Goal: Communication & Community: Answer question/provide support

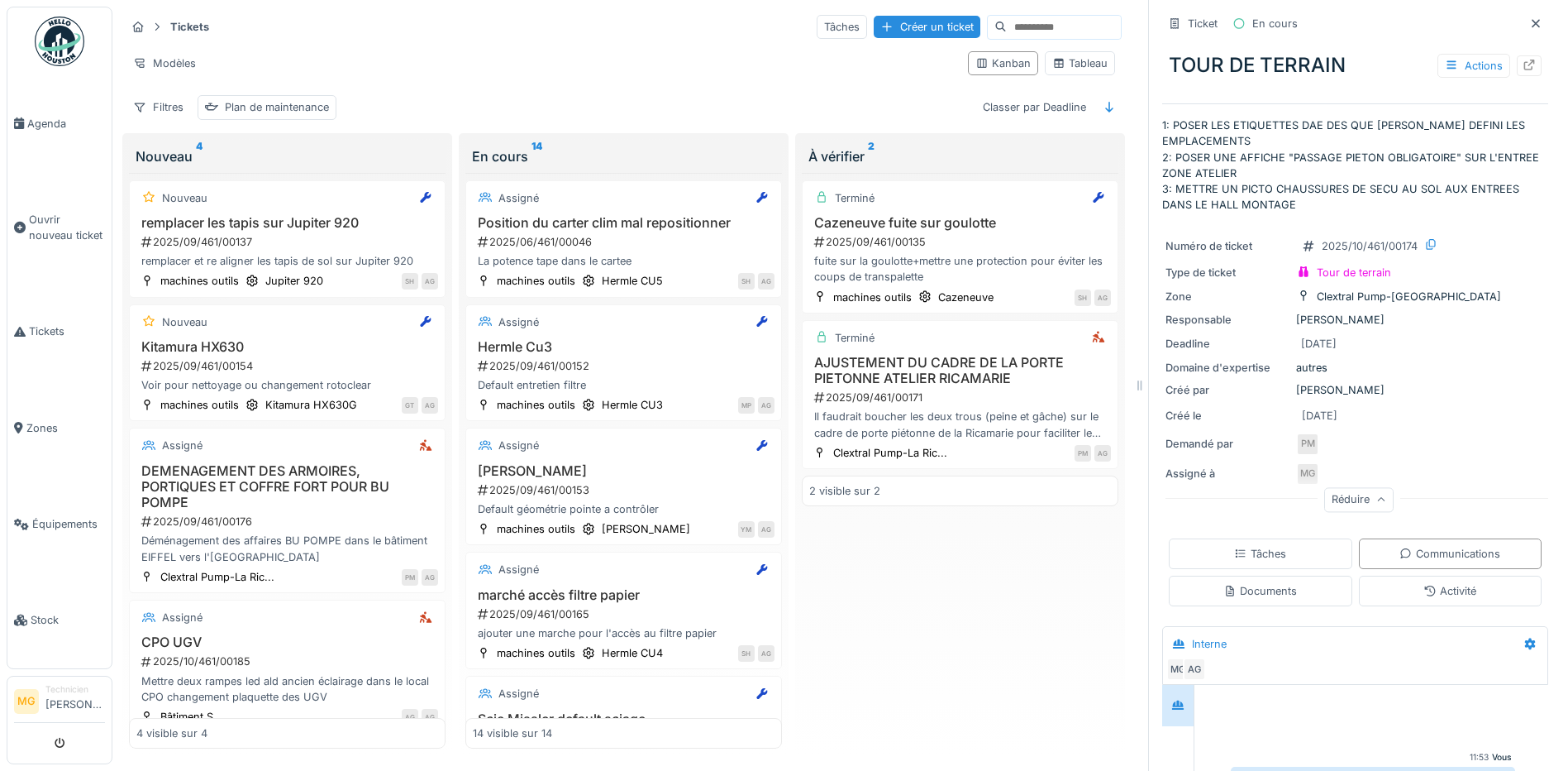
scroll to position [1263, 0]
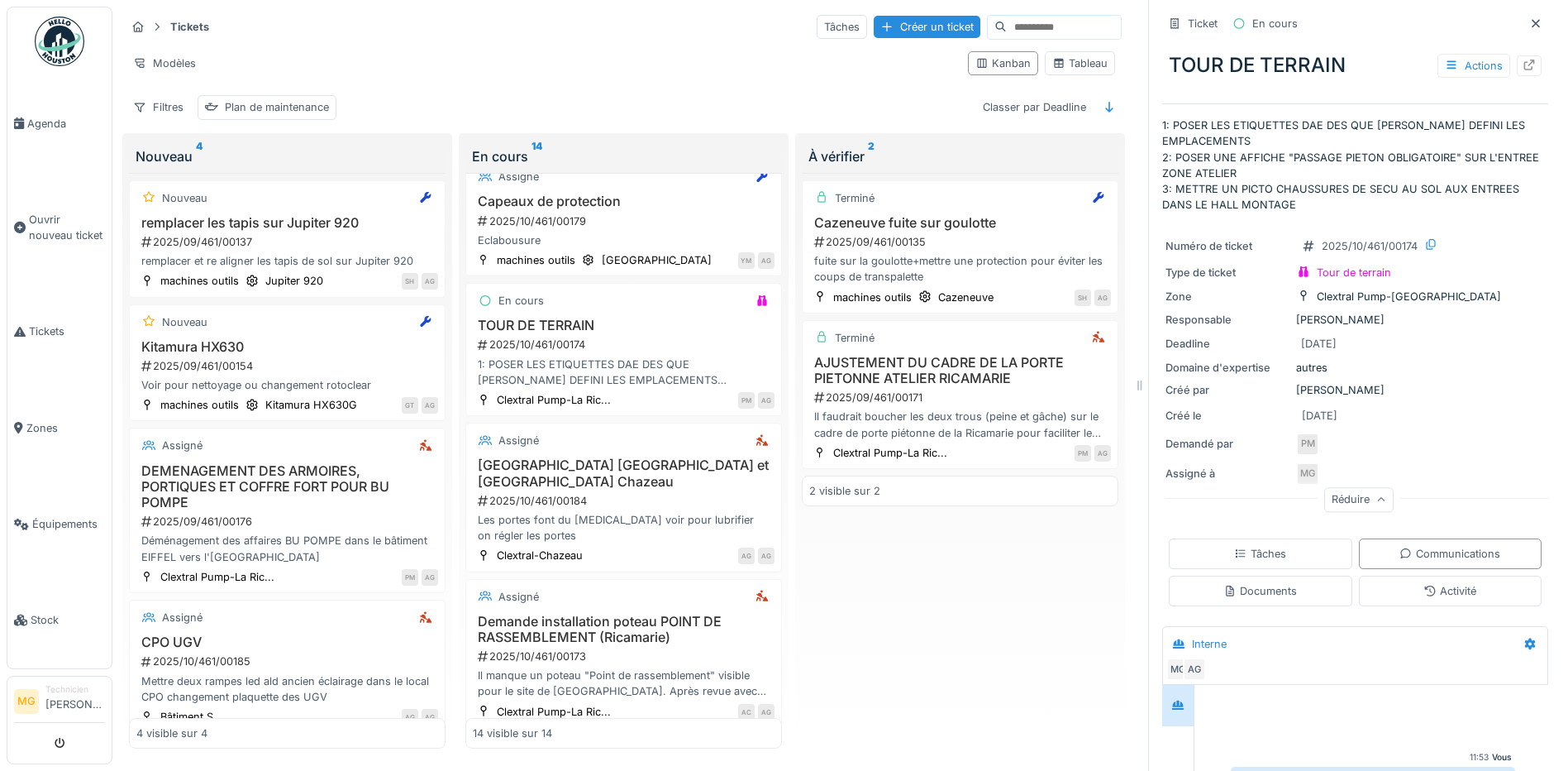
click at [66, 40] on img at bounding box center [59, 41] width 49 height 49
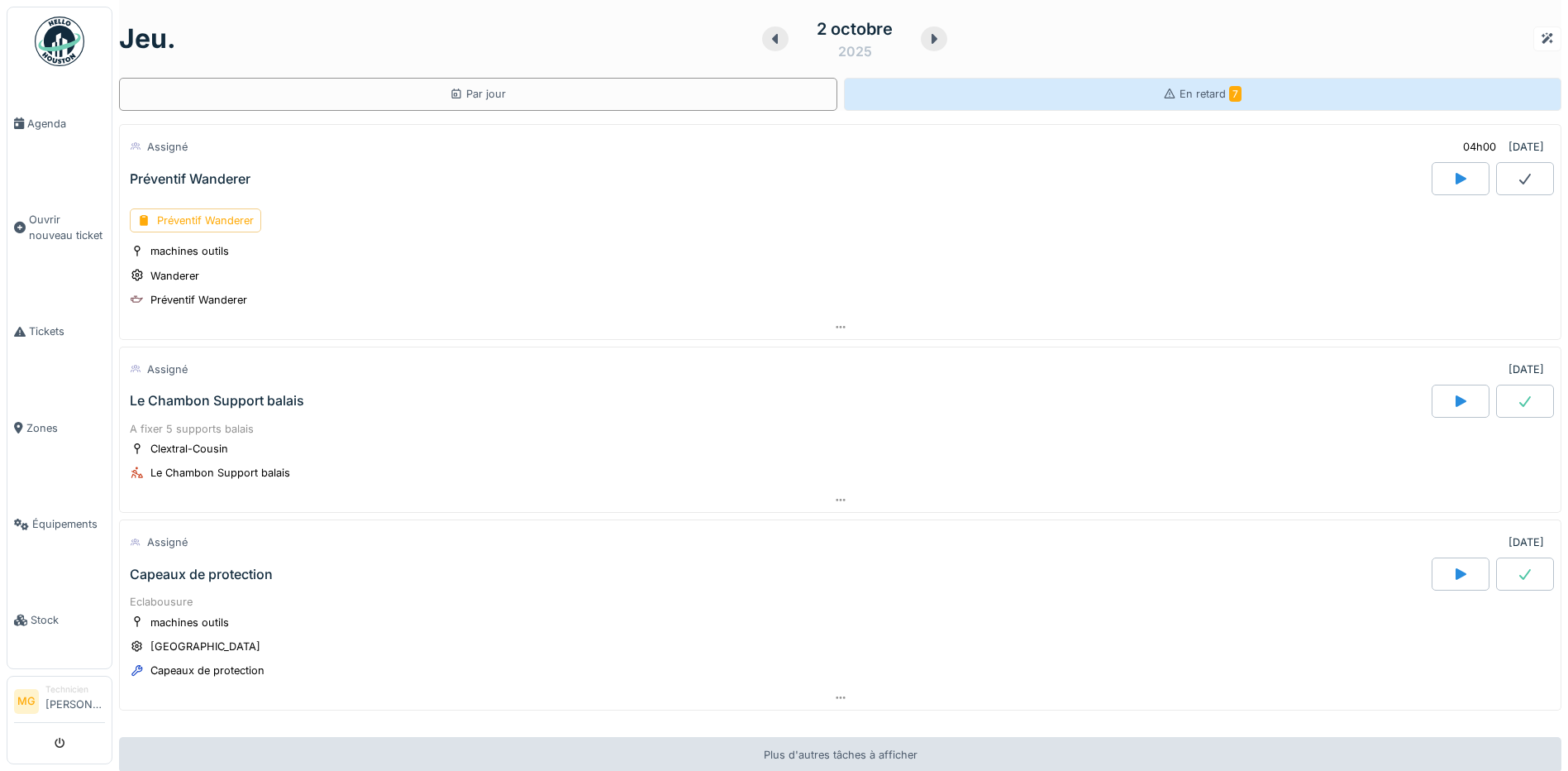
click at [1037, 84] on div "En retard 7" at bounding box center [1203, 94] width 718 height 33
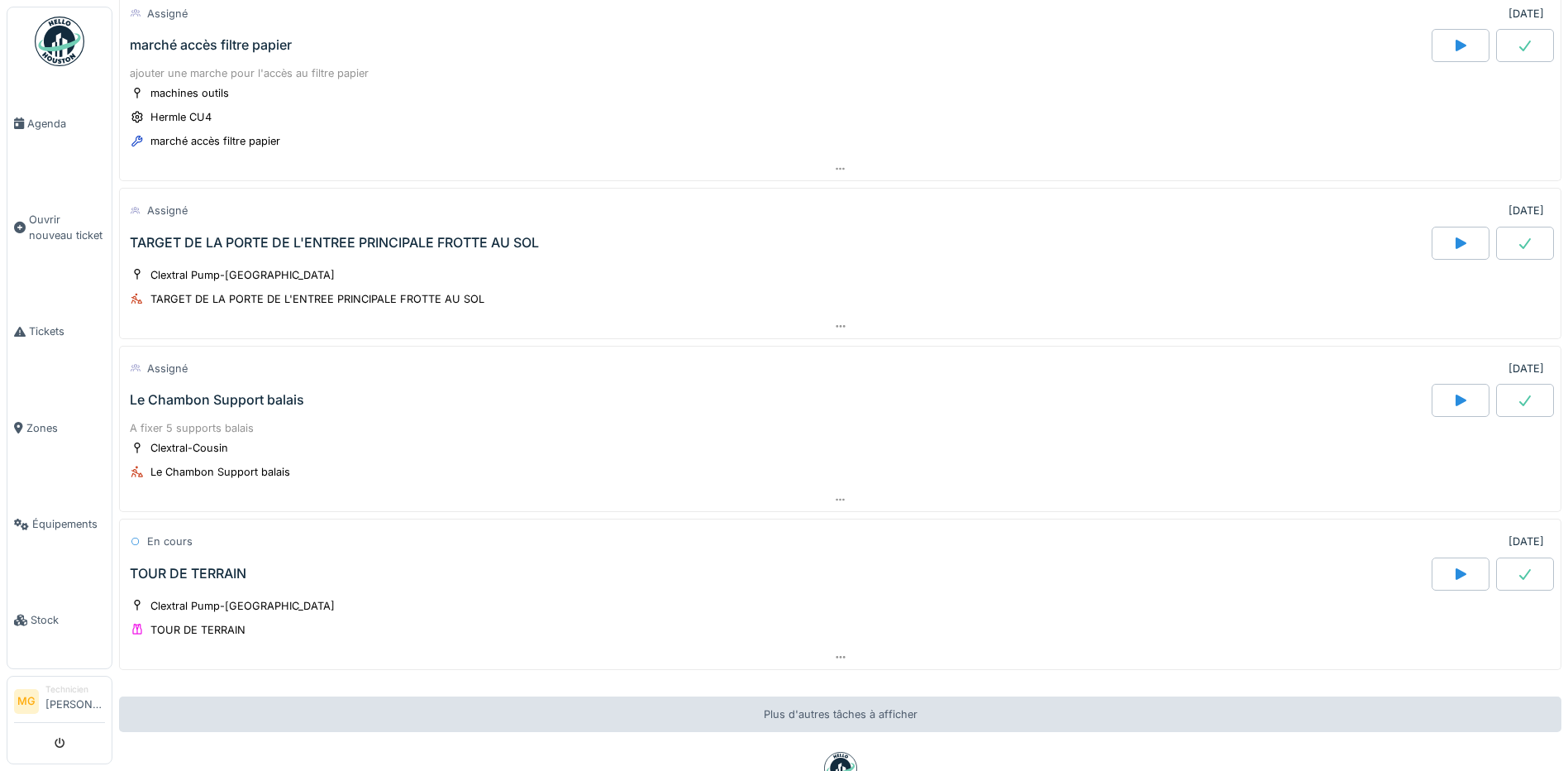
scroll to position [1102, 0]
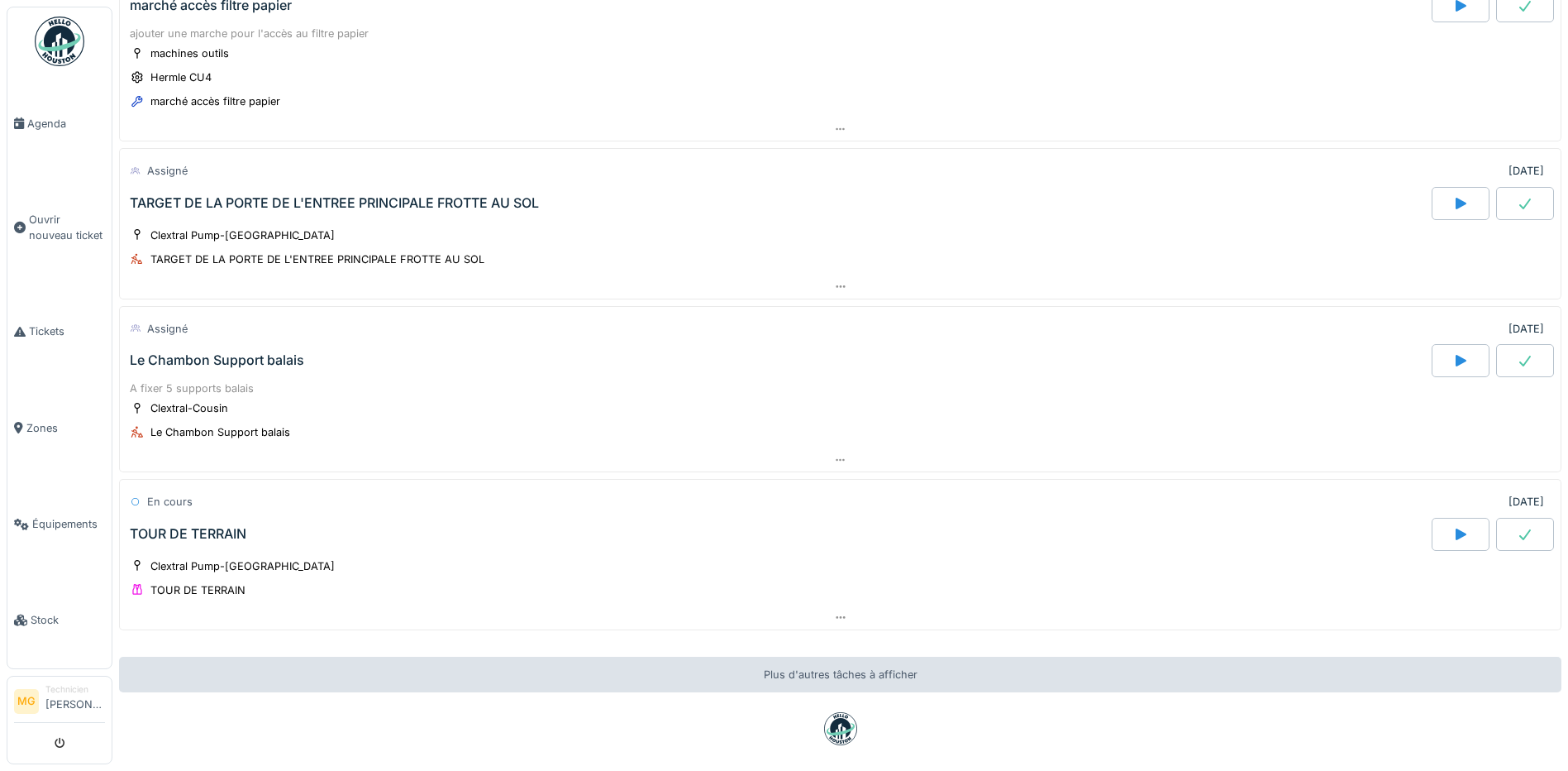
click at [209, 534] on div "TOUR DE TERRAIN" at bounding box center [188, 533] width 116 height 16
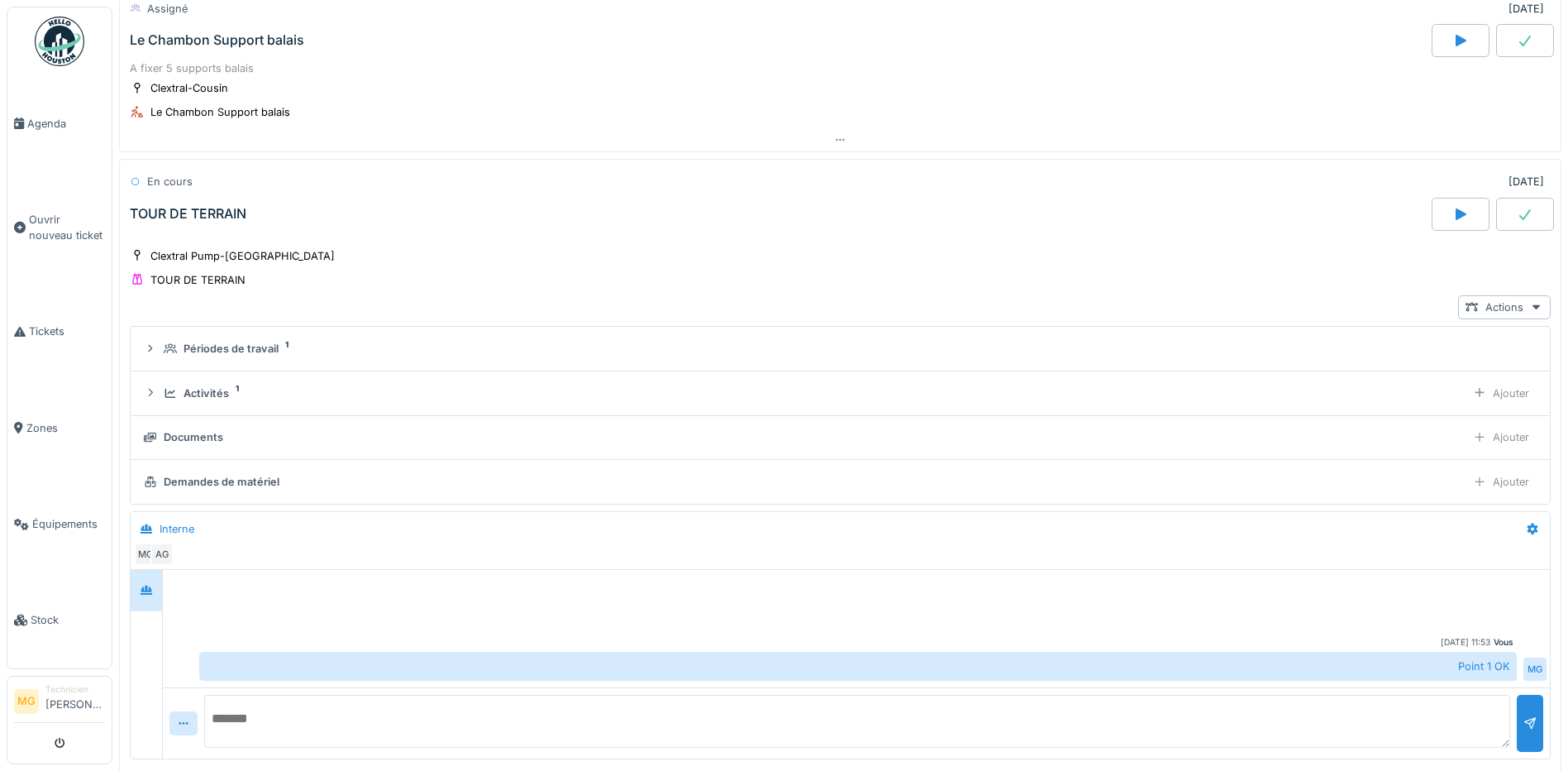
scroll to position [1515, 0]
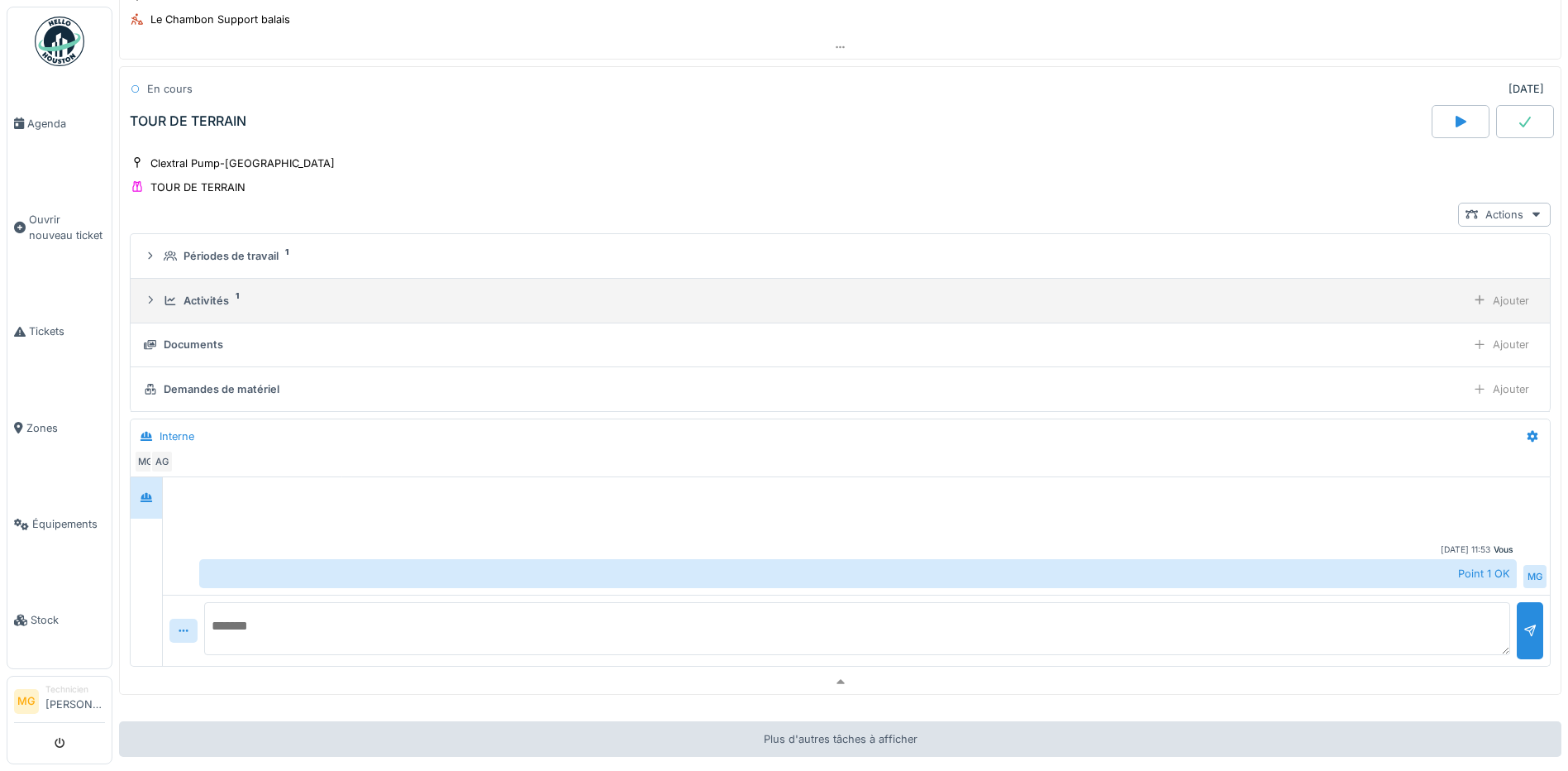
click at [222, 301] on div "Activités" at bounding box center [206, 301] width 46 height 16
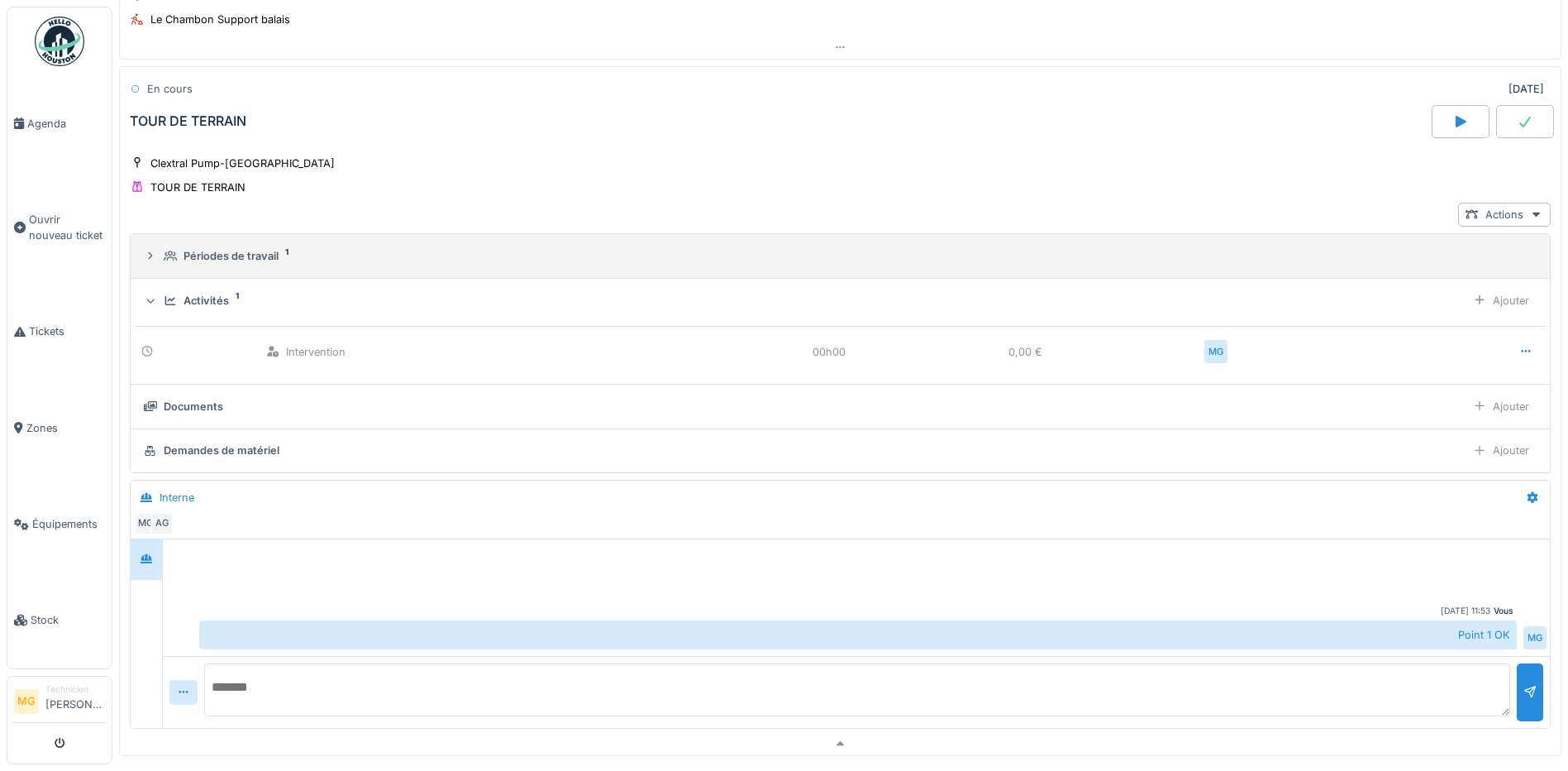
click at [178, 258] on div "Périodes de travail 1" at bounding box center [847, 256] width 1367 height 16
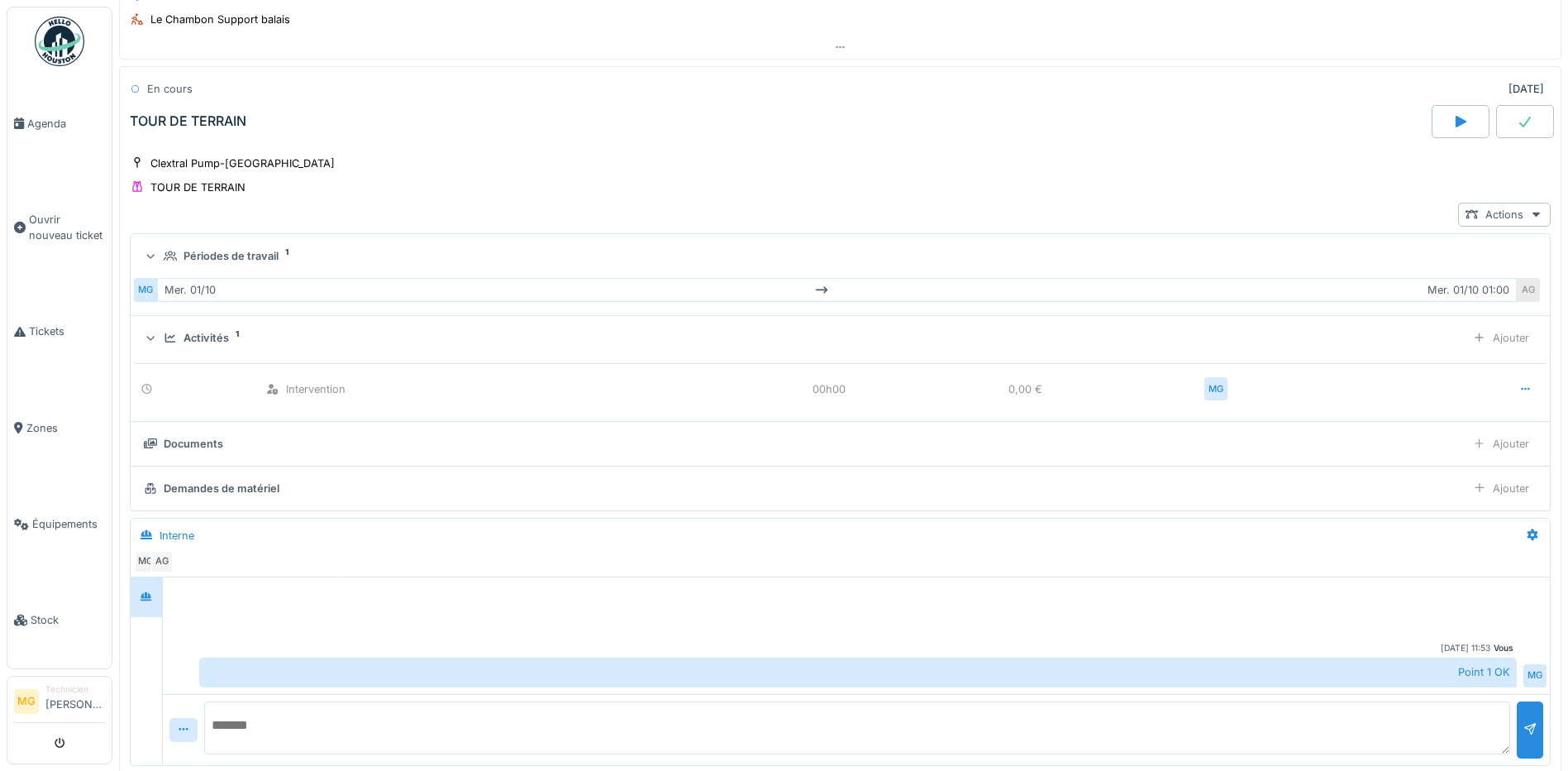
click at [178, 258] on div "Périodes de travail 1" at bounding box center [847, 256] width 1367 height 16
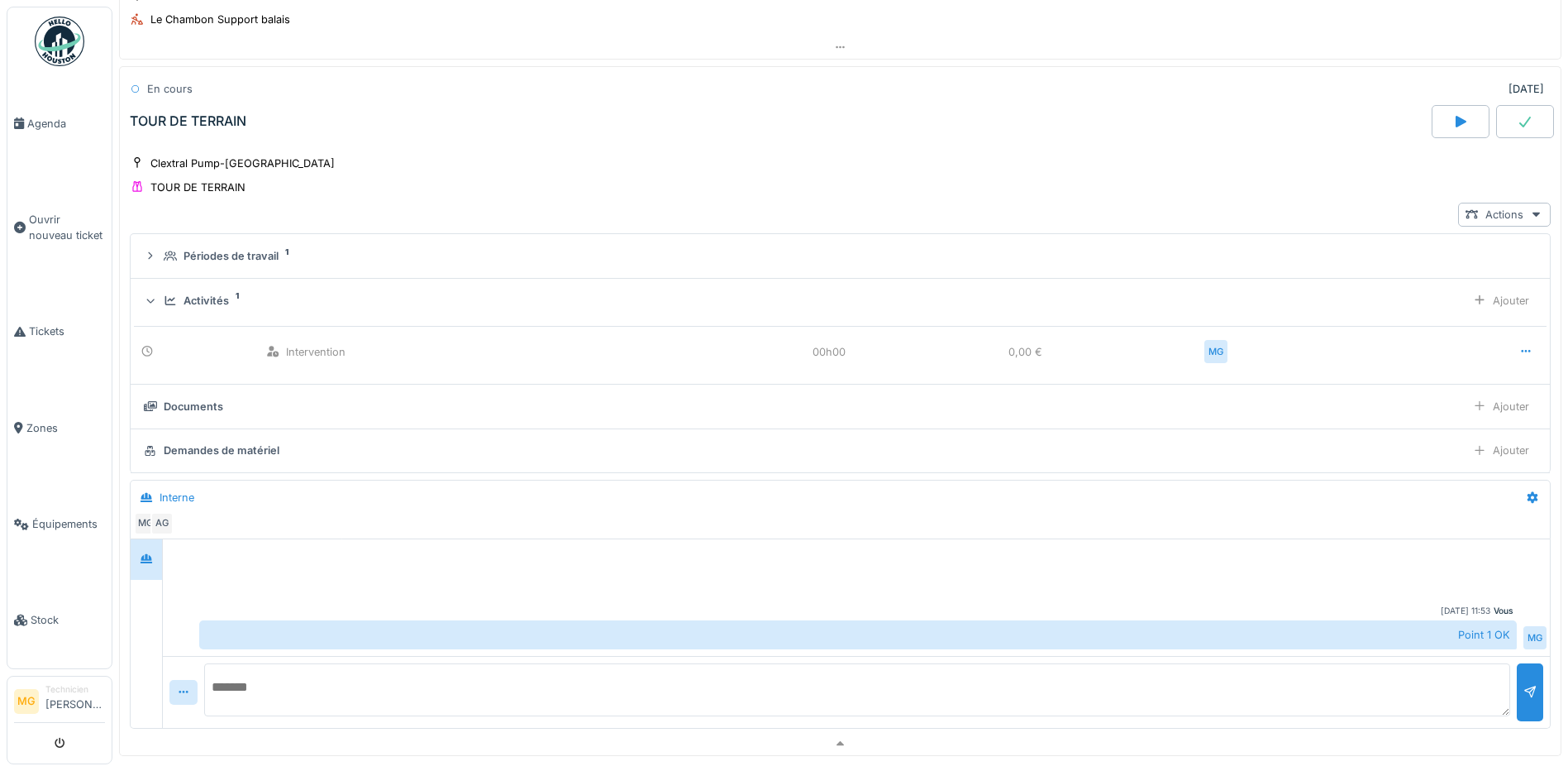
click at [177, 299] on div "Activités 1" at bounding box center [812, 301] width 1295 height 16
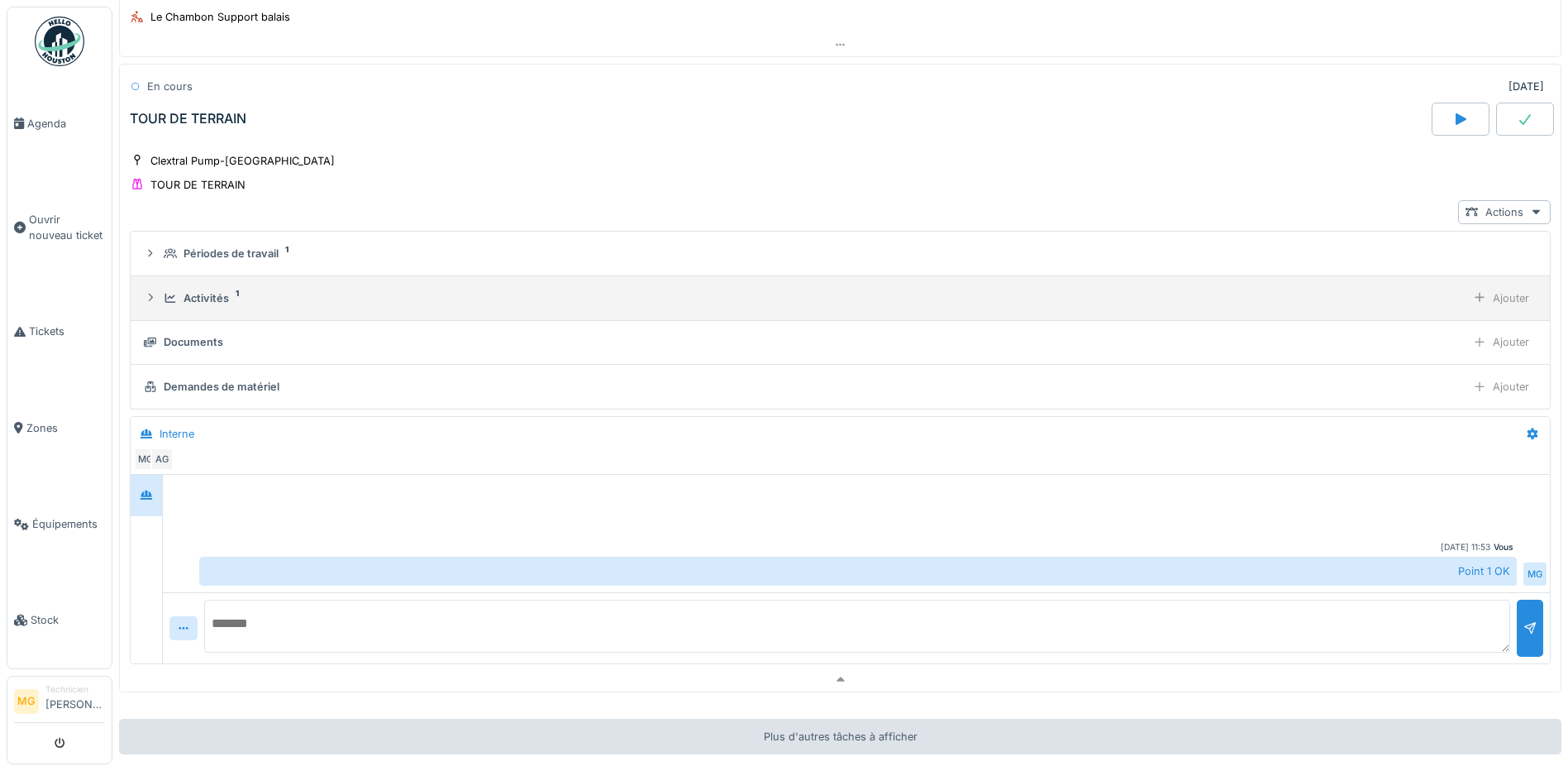
scroll to position [1380, 0]
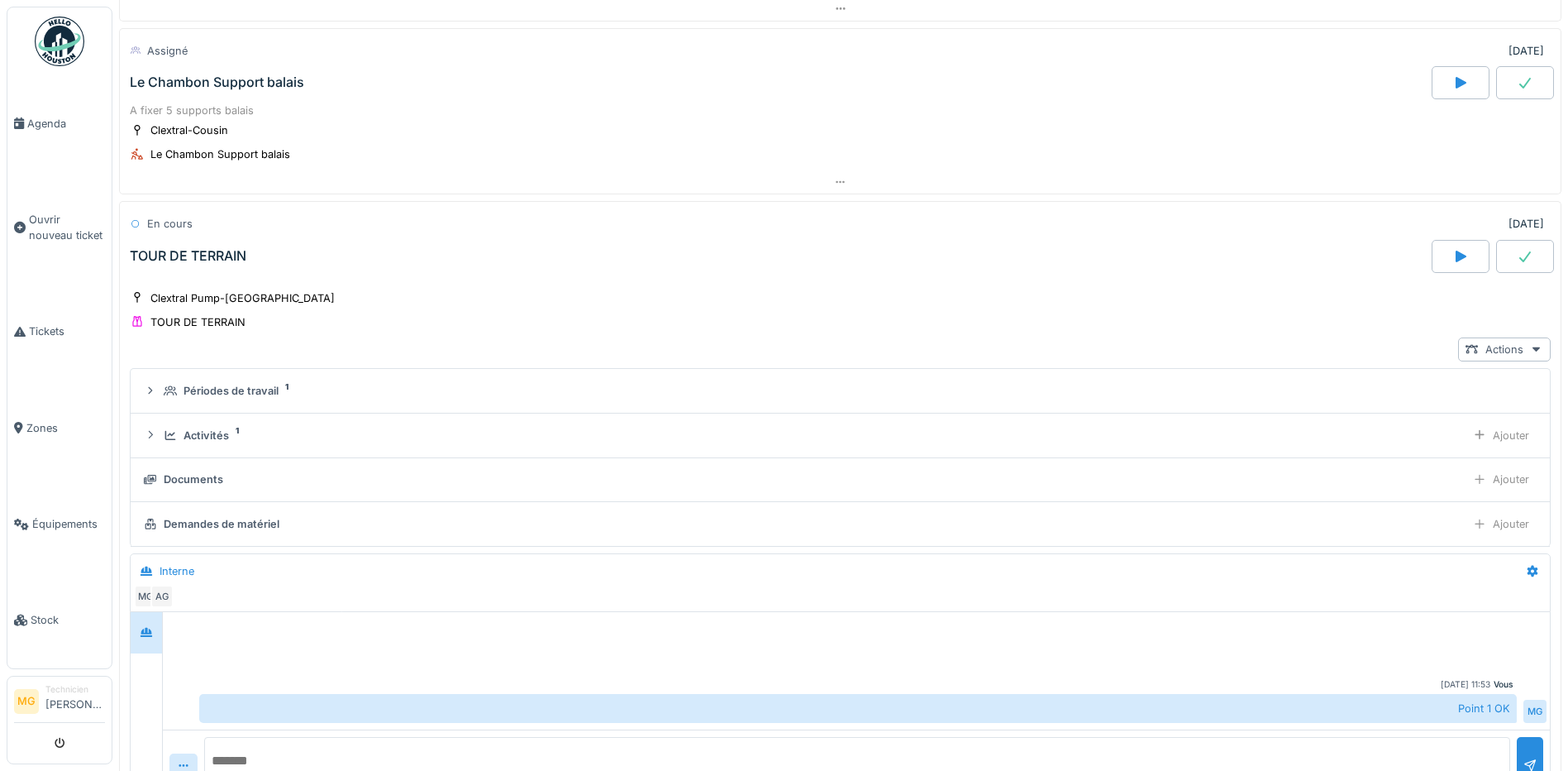
click at [193, 253] on div "TOUR DE TERRAIN" at bounding box center [188, 256] width 116 height 16
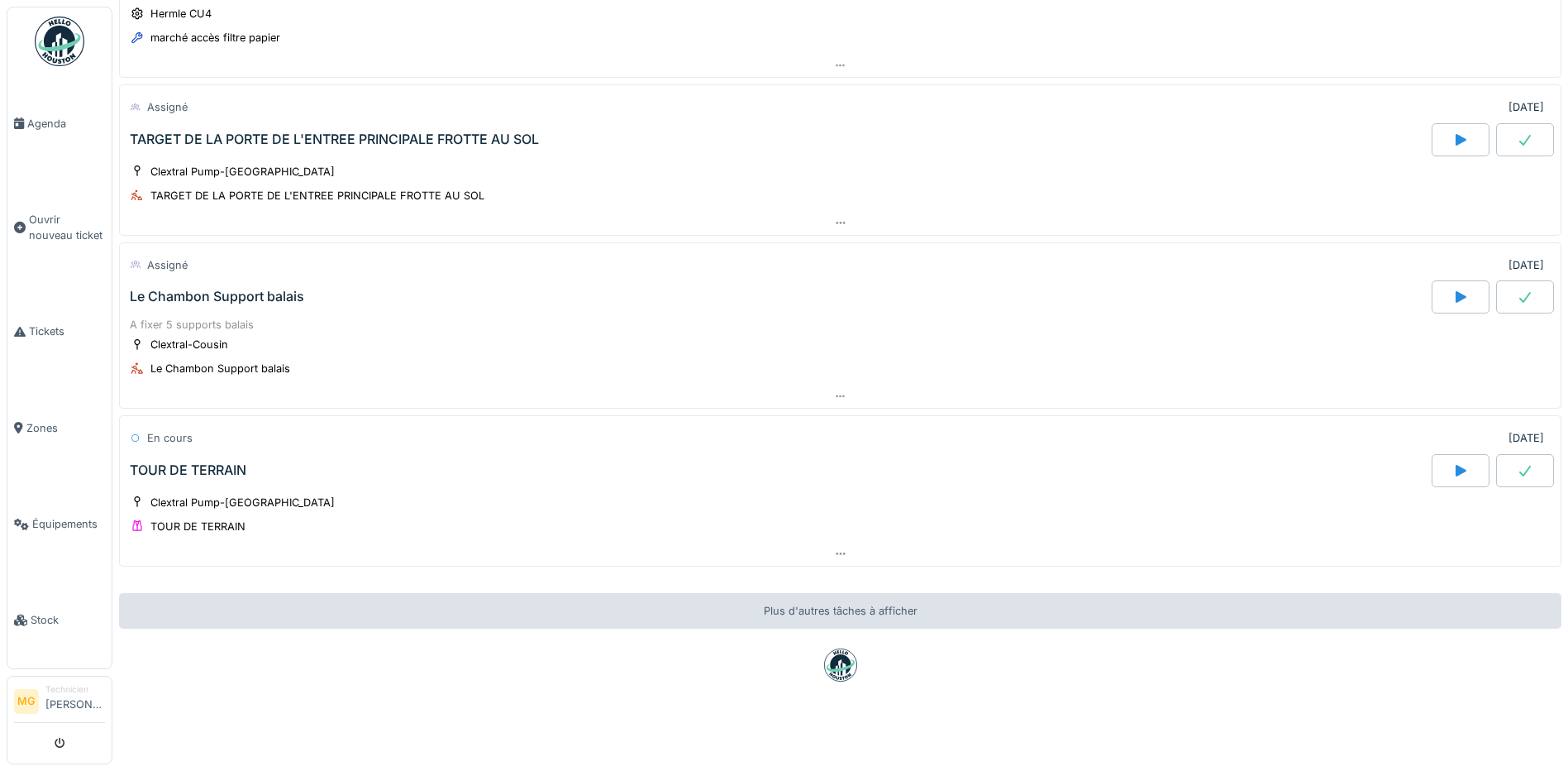
click at [212, 462] on div "TOUR DE TERRAIN" at bounding box center [188, 470] width 116 height 16
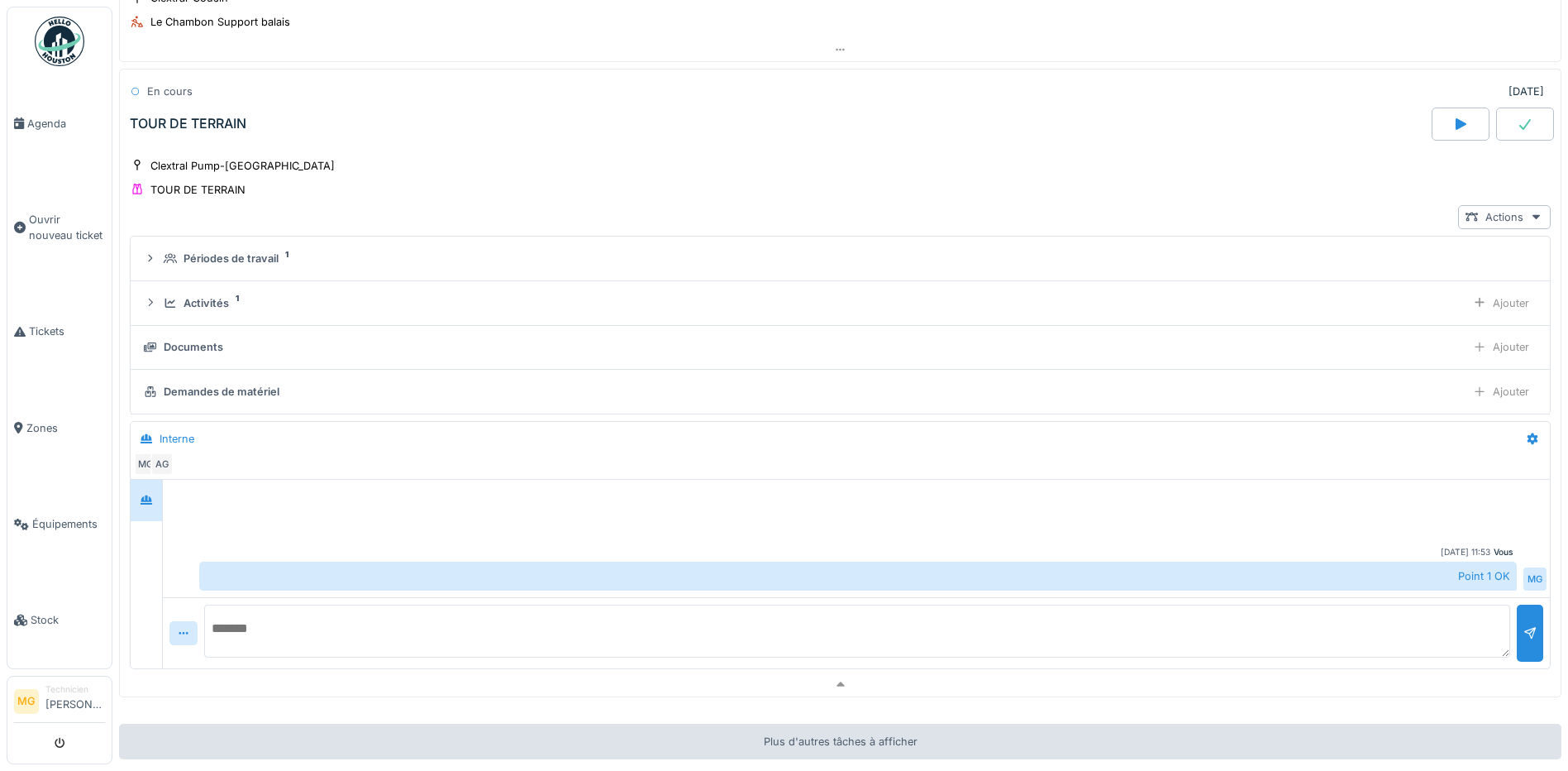
scroll to position [1515, 0]
click at [1501, 213] on div "Actions" at bounding box center [1504, 215] width 93 height 24
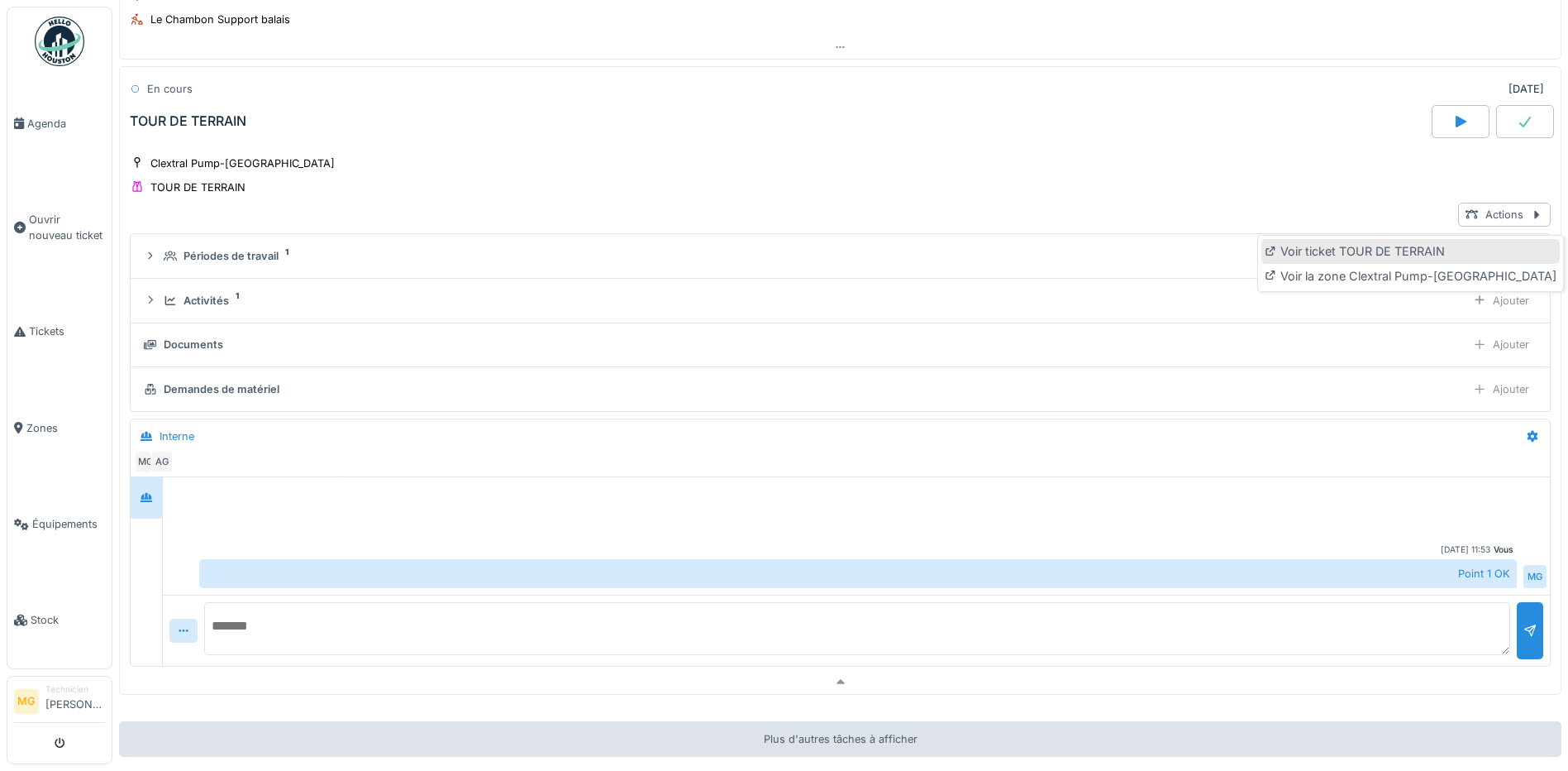
click at [1425, 247] on div "Voir ticket TOUR DE TERRAIN" at bounding box center [1411, 250] width 299 height 25
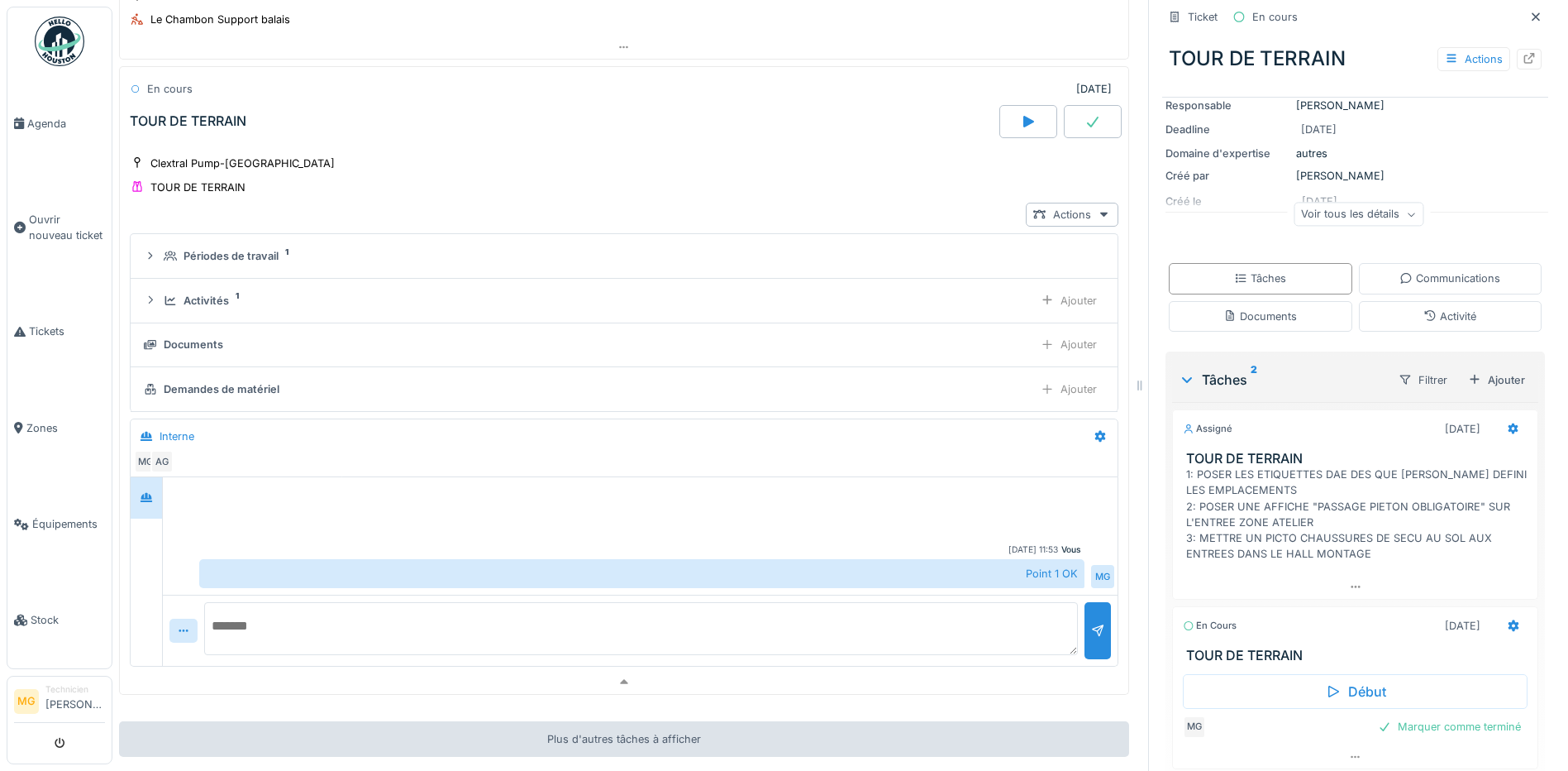
scroll to position [272, 0]
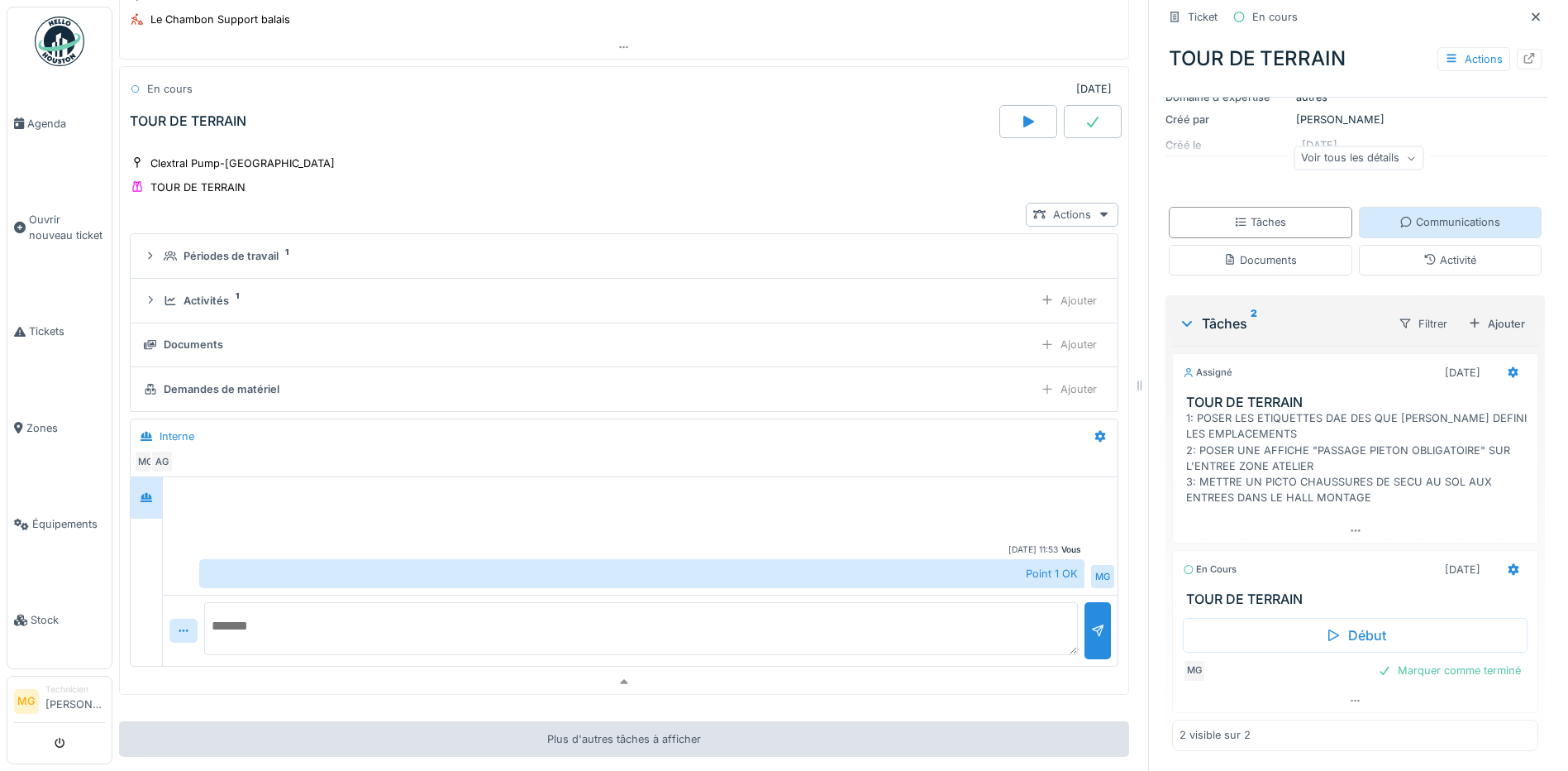
click at [1405, 230] on div "Communications" at bounding box center [1450, 222] width 101 height 16
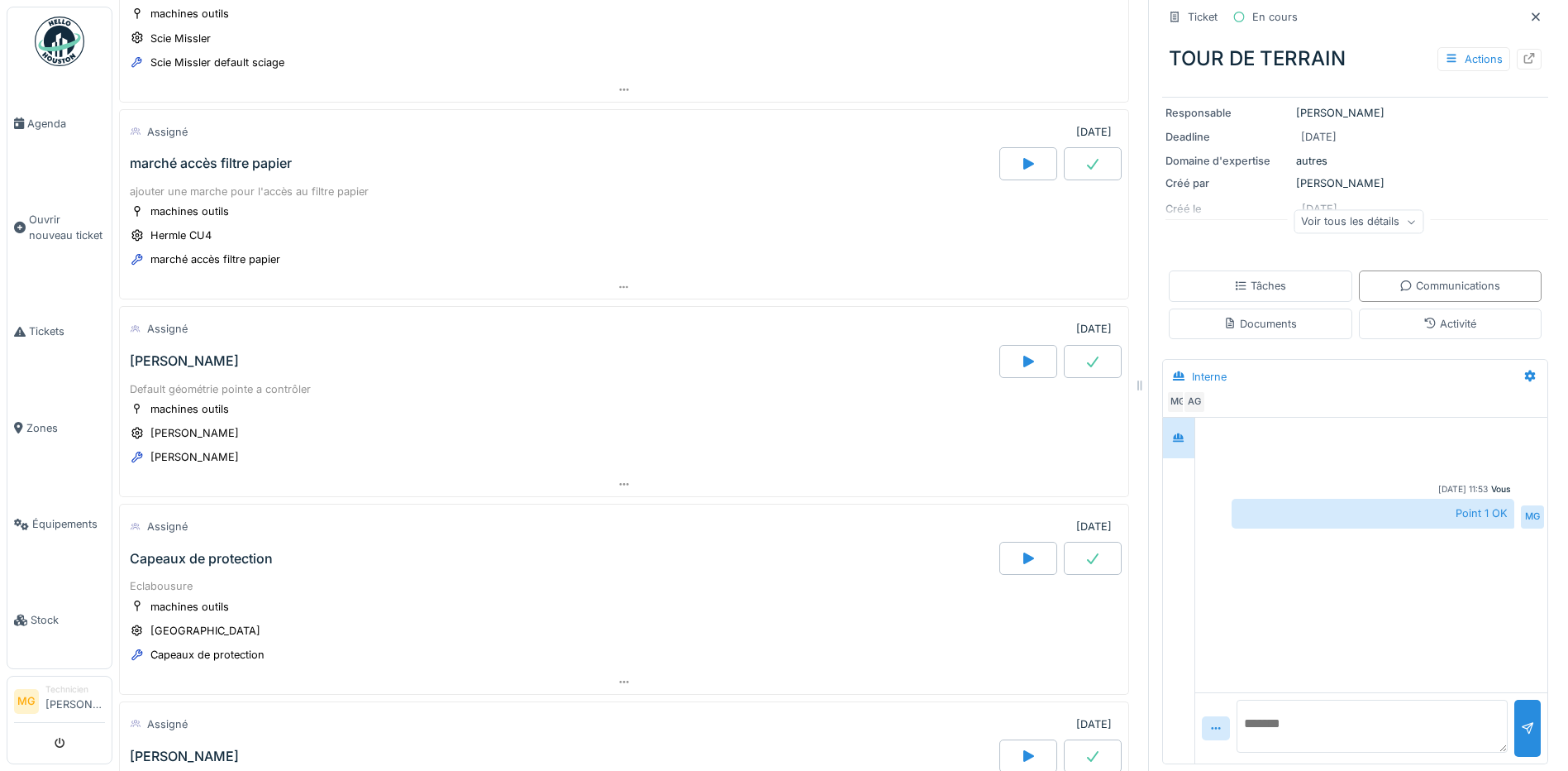
scroll to position [0, 0]
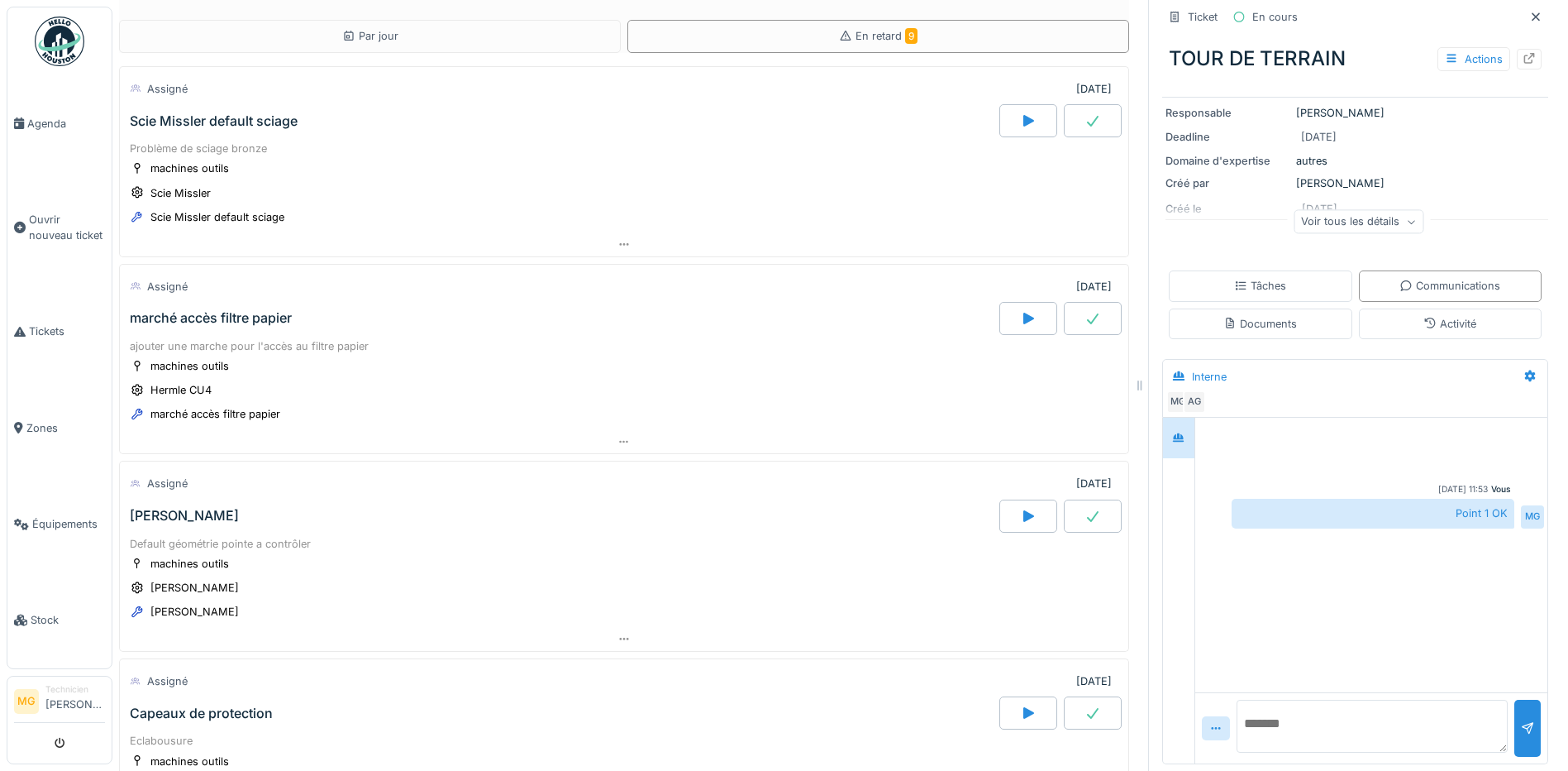
click at [265, 114] on div "Scie Missler default sciage" at bounding box center [214, 121] width 168 height 16
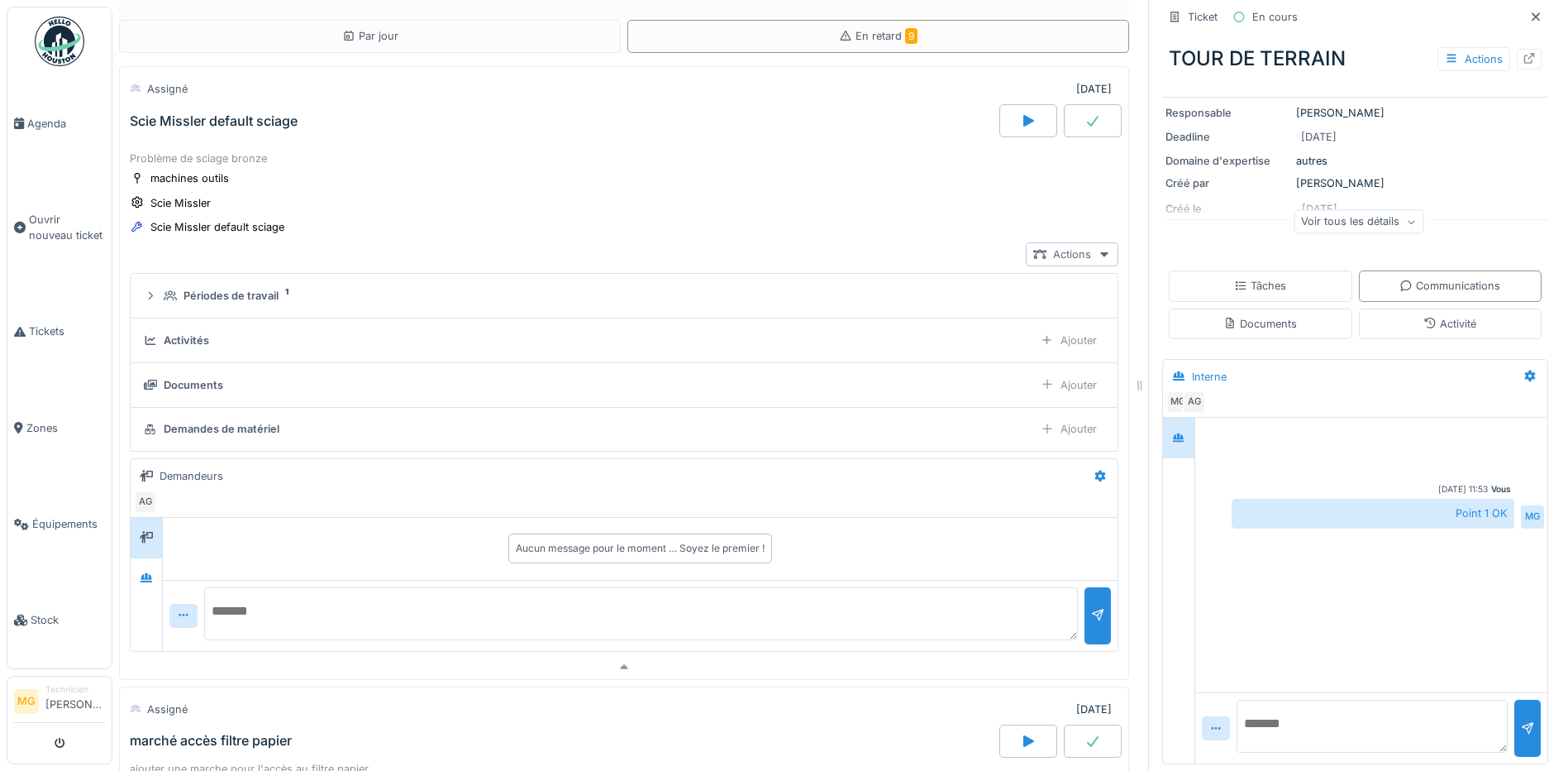
click at [1070, 255] on div "Actions" at bounding box center [1071, 254] width 93 height 24
click at [1108, 329] on div "Voir ticket Scie Missler default sciage" at bounding box center [1121, 323] width 229 height 25
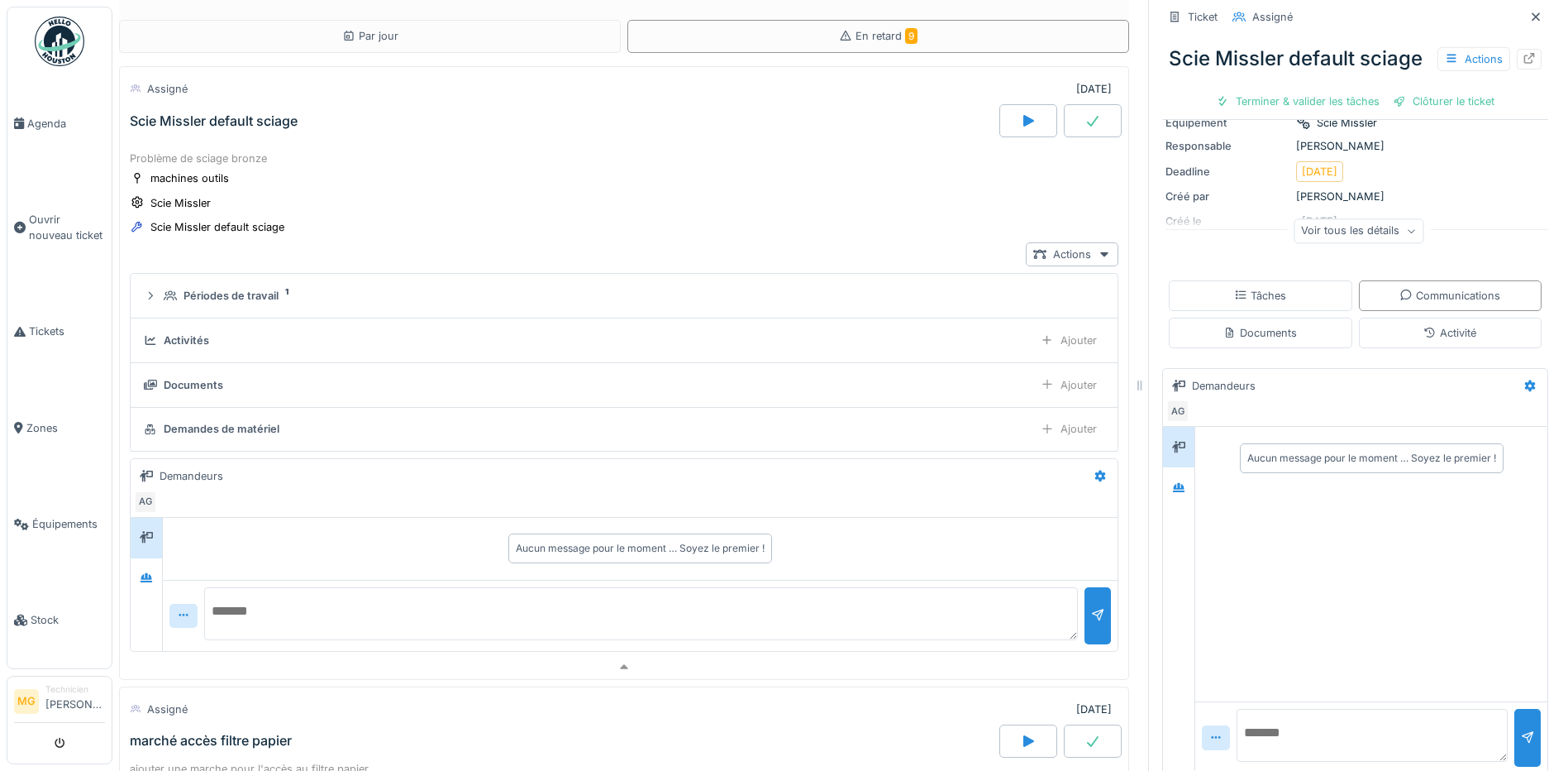
scroll to position [182, 0]
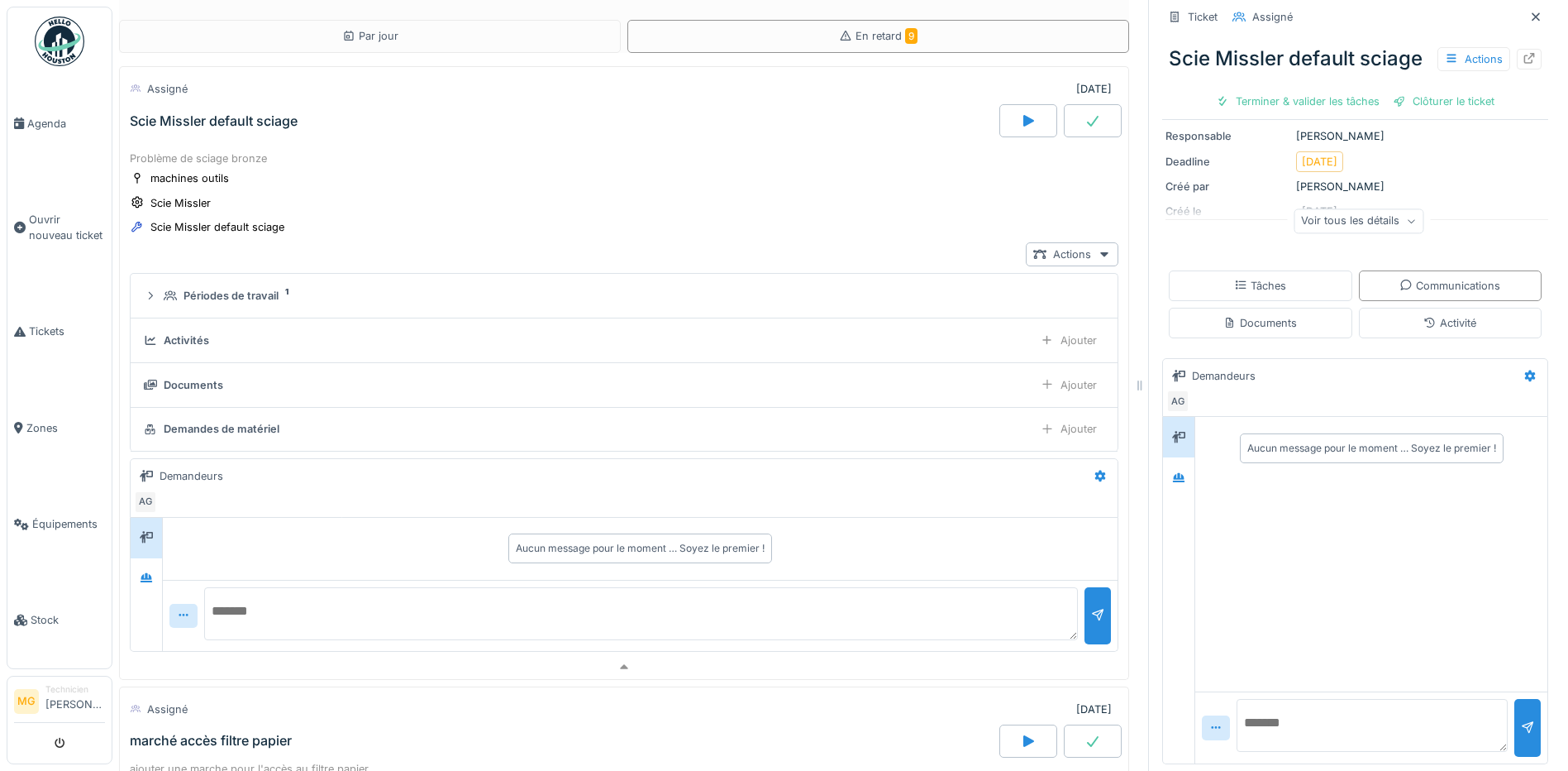
click at [1261, 452] on div "Aucun message pour le moment … Soyez le premier !" at bounding box center [1371, 448] width 249 height 15
click at [1279, 723] on textarea at bounding box center [1372, 725] width 271 height 53
type textarea "**********"
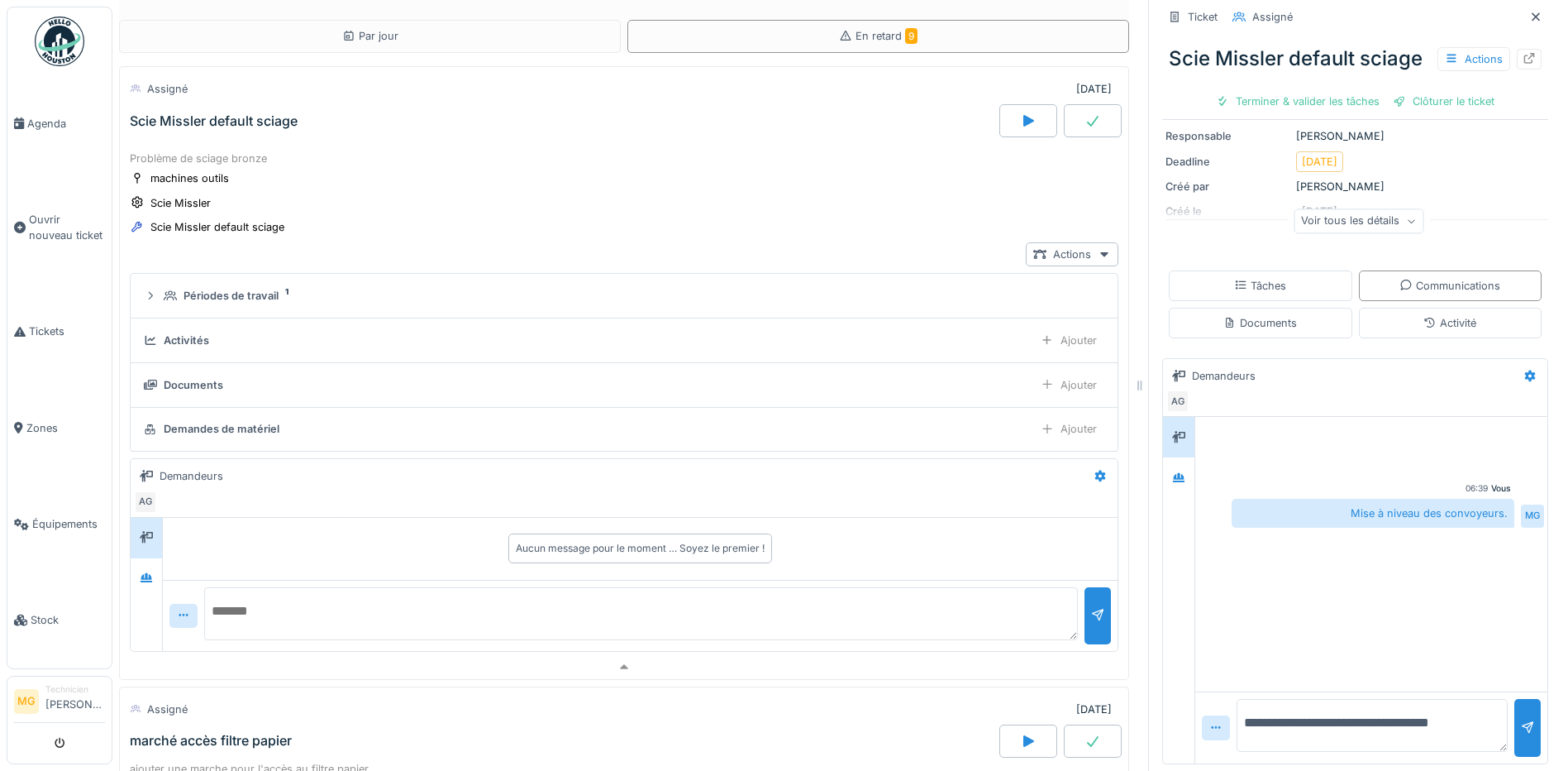
click at [1368, 513] on div "Mise à niveau des convoyeurs." at bounding box center [1373, 513] width 283 height 29
click at [1432, 518] on div "Mise à niveau des convoyeurs." at bounding box center [1373, 513] width 283 height 29
click at [1397, 505] on div "Mise à niveau des convoyeurs." at bounding box center [1373, 513] width 283 height 29
click at [1402, 520] on div "Mise à niveau des convoyeurs." at bounding box center [1373, 513] width 283 height 29
click at [1403, 511] on div "Mise à niveau des convoyeurs." at bounding box center [1373, 513] width 283 height 29
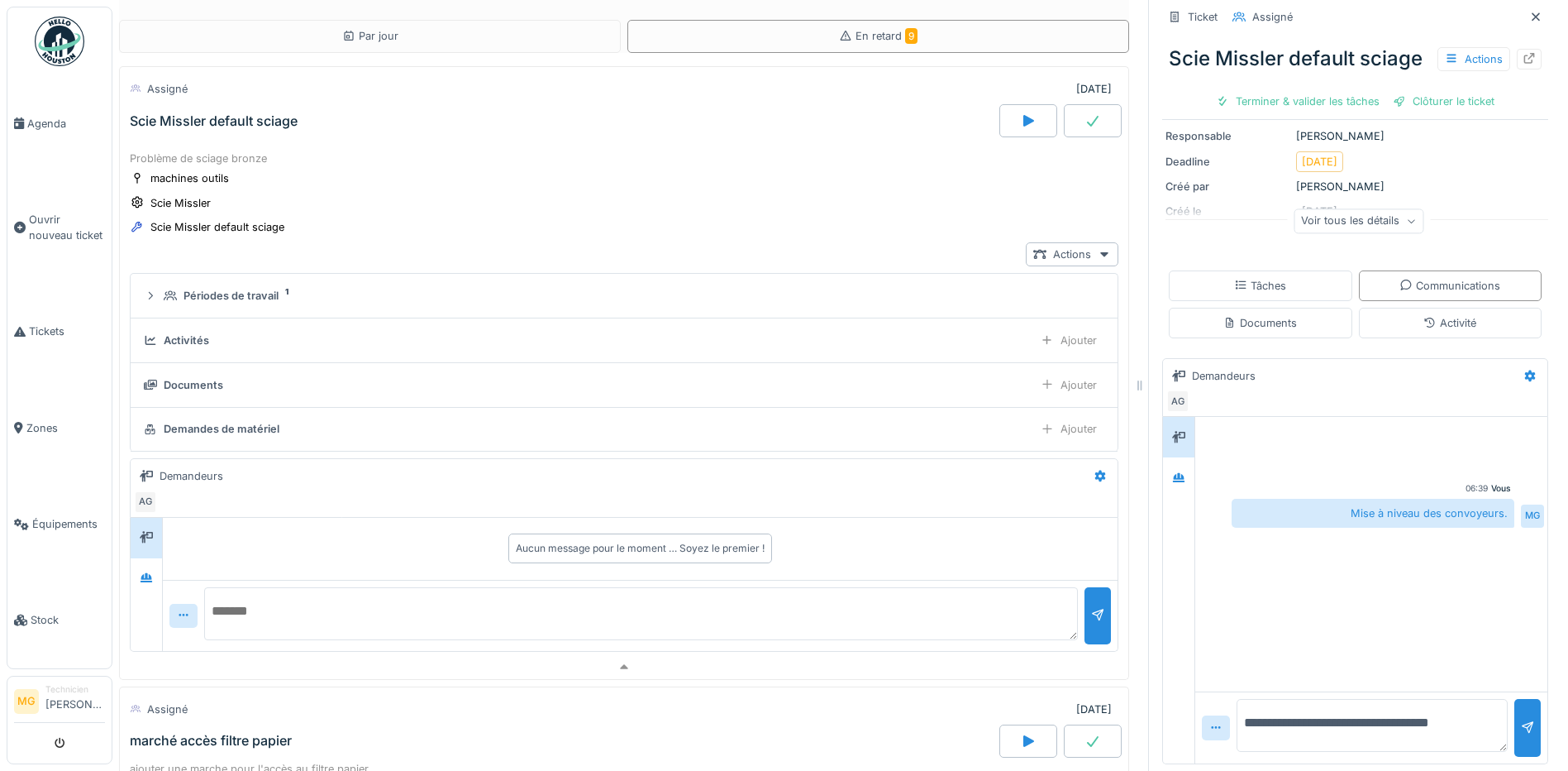
drag, startPoint x: 1403, startPoint y: 511, endPoint x: 1390, endPoint y: 606, distance: 95.9
click at [1390, 610] on div "Vous 06:39 Mise à niveau des convoyeurs. MG" at bounding box center [1371, 554] width 352 height 274
click at [1526, 377] on icon at bounding box center [1531, 375] width 11 height 12
click at [1481, 412] on div "Modifier" at bounding box center [1467, 413] width 68 height 25
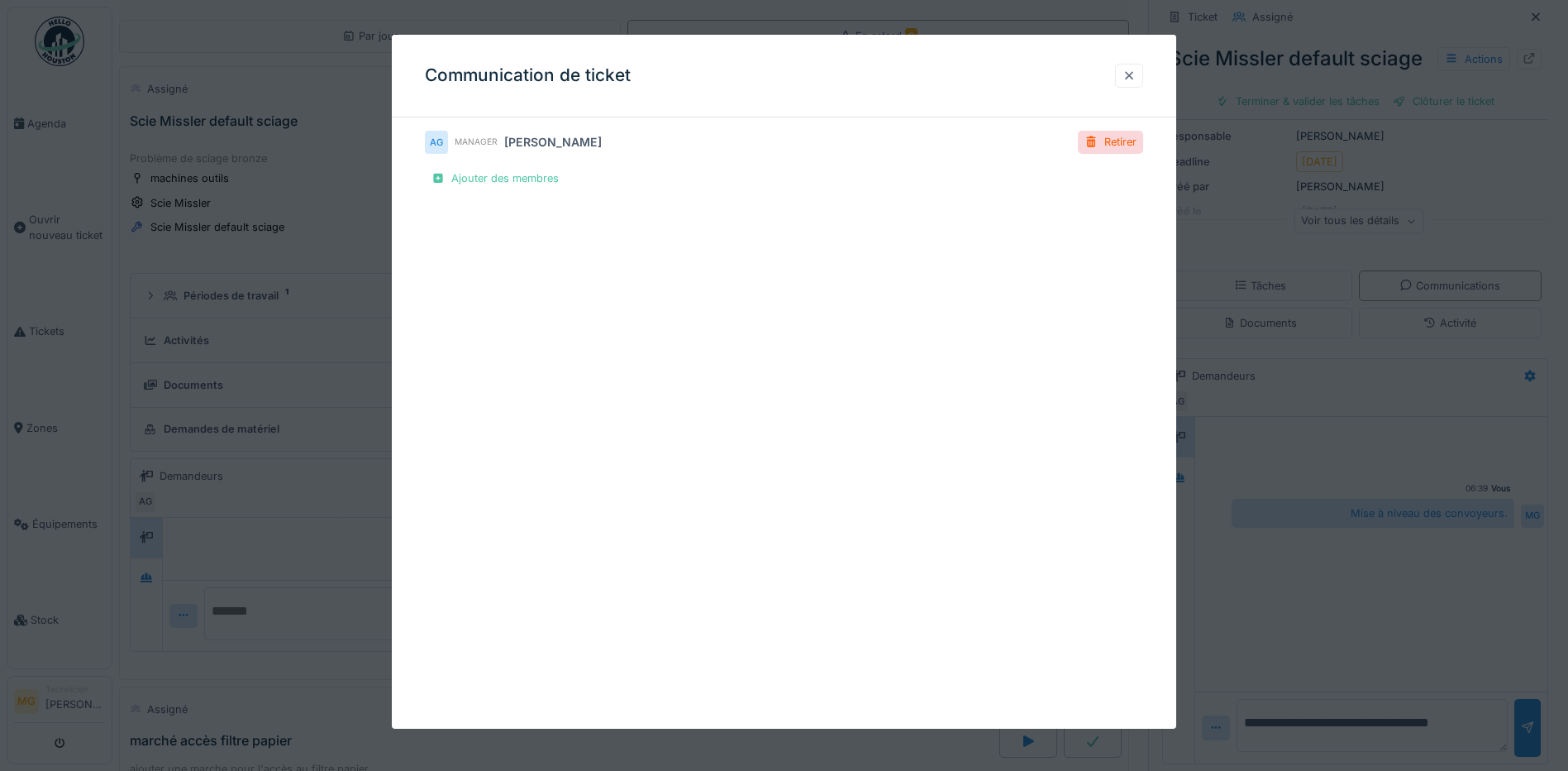
click at [1127, 74] on div at bounding box center [1129, 76] width 28 height 24
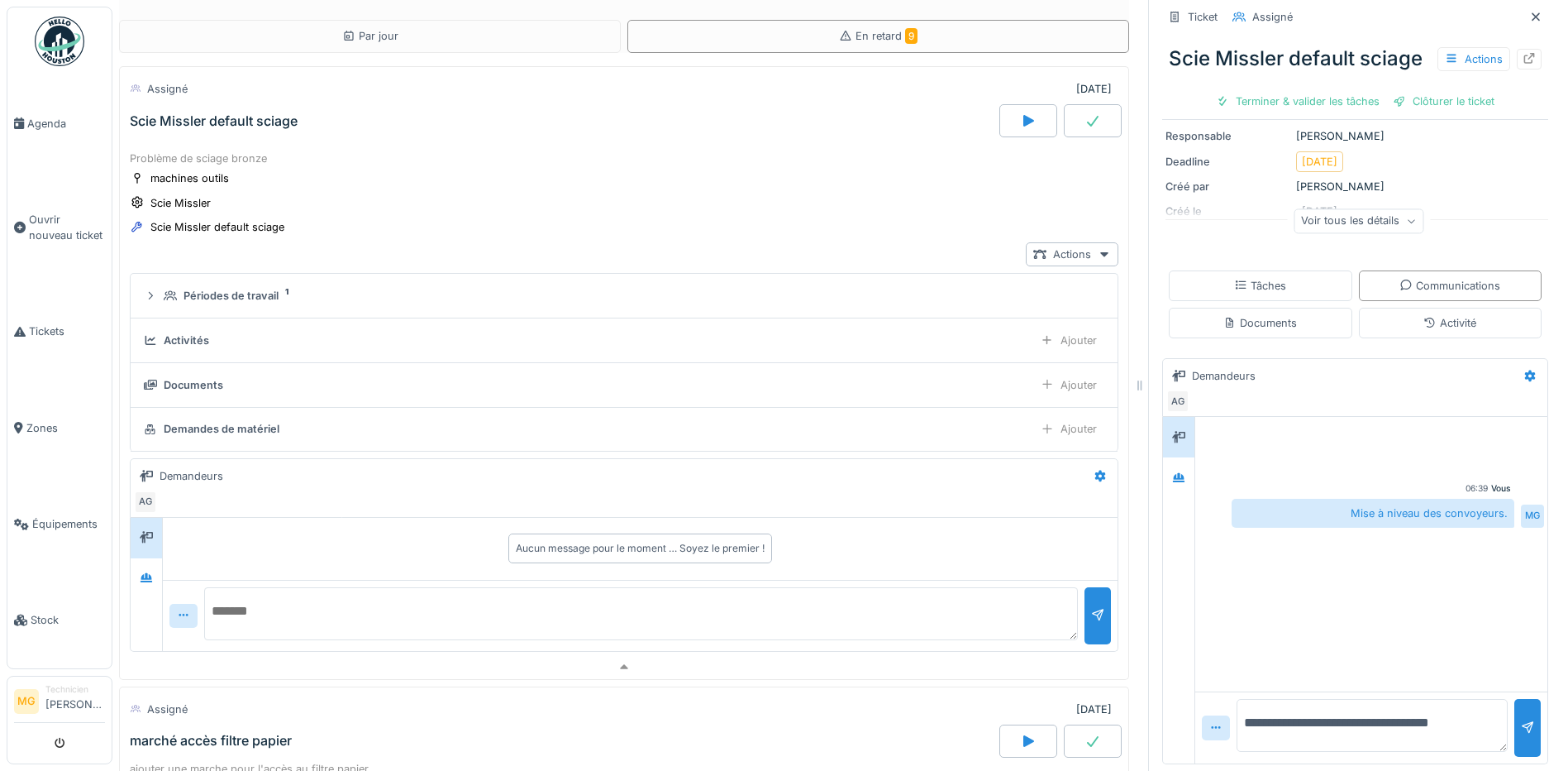
click at [1474, 726] on textarea "**********" at bounding box center [1372, 725] width 271 height 53
type textarea "**********"
click at [1521, 734] on div at bounding box center [1528, 727] width 14 height 16
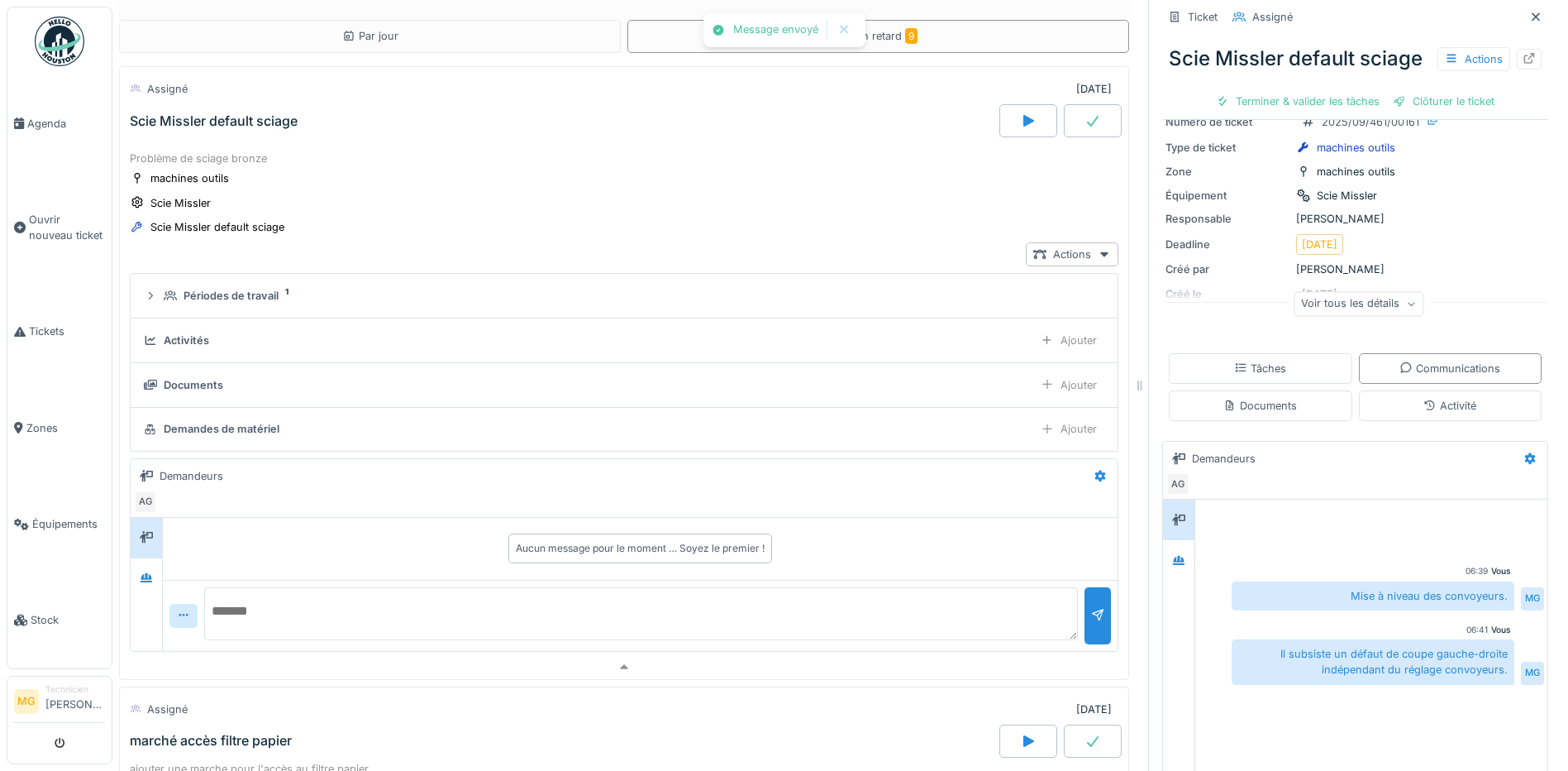
scroll to position [0, 0]
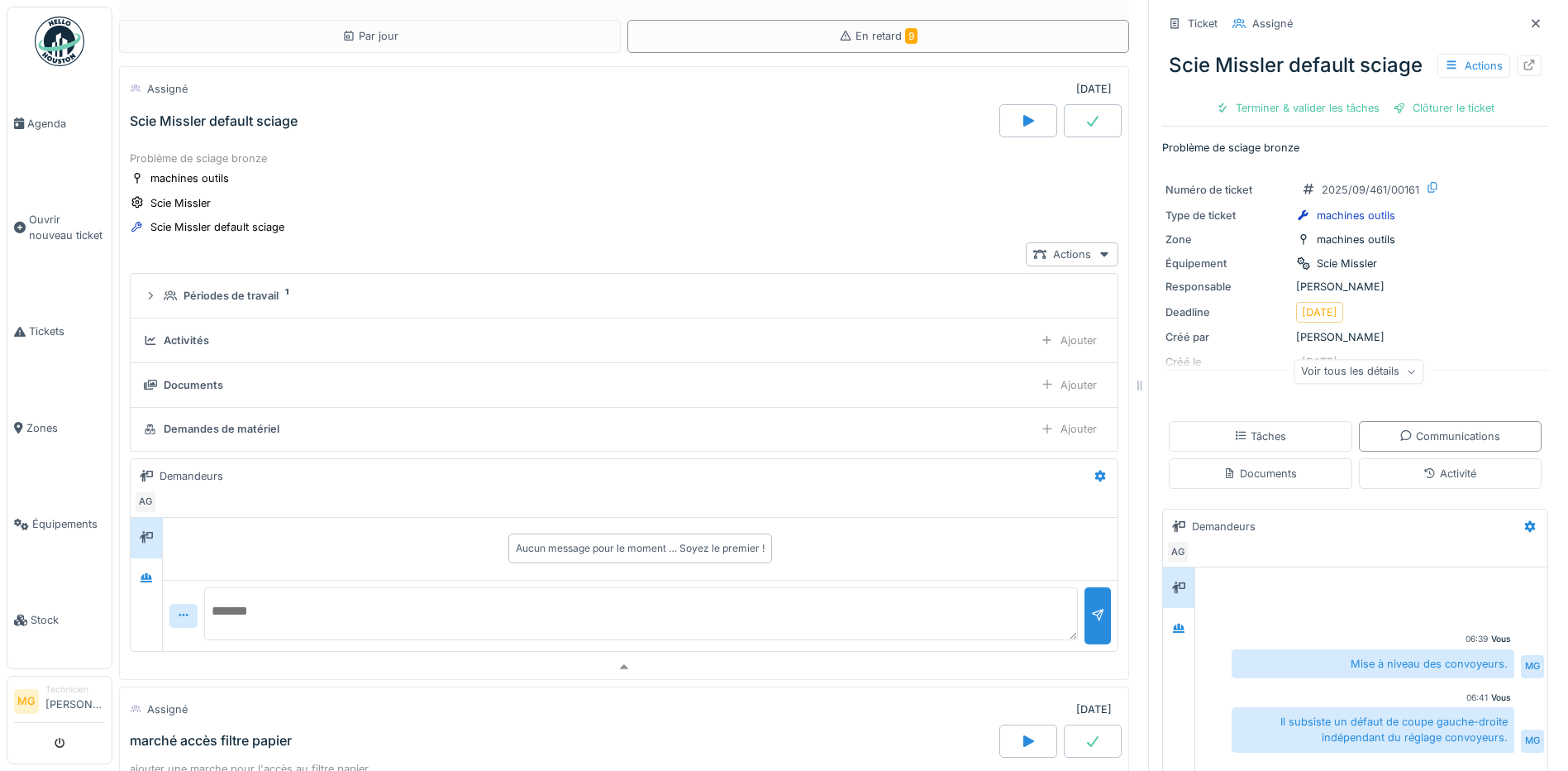
click at [1085, 123] on icon at bounding box center [1093, 121] width 16 height 14
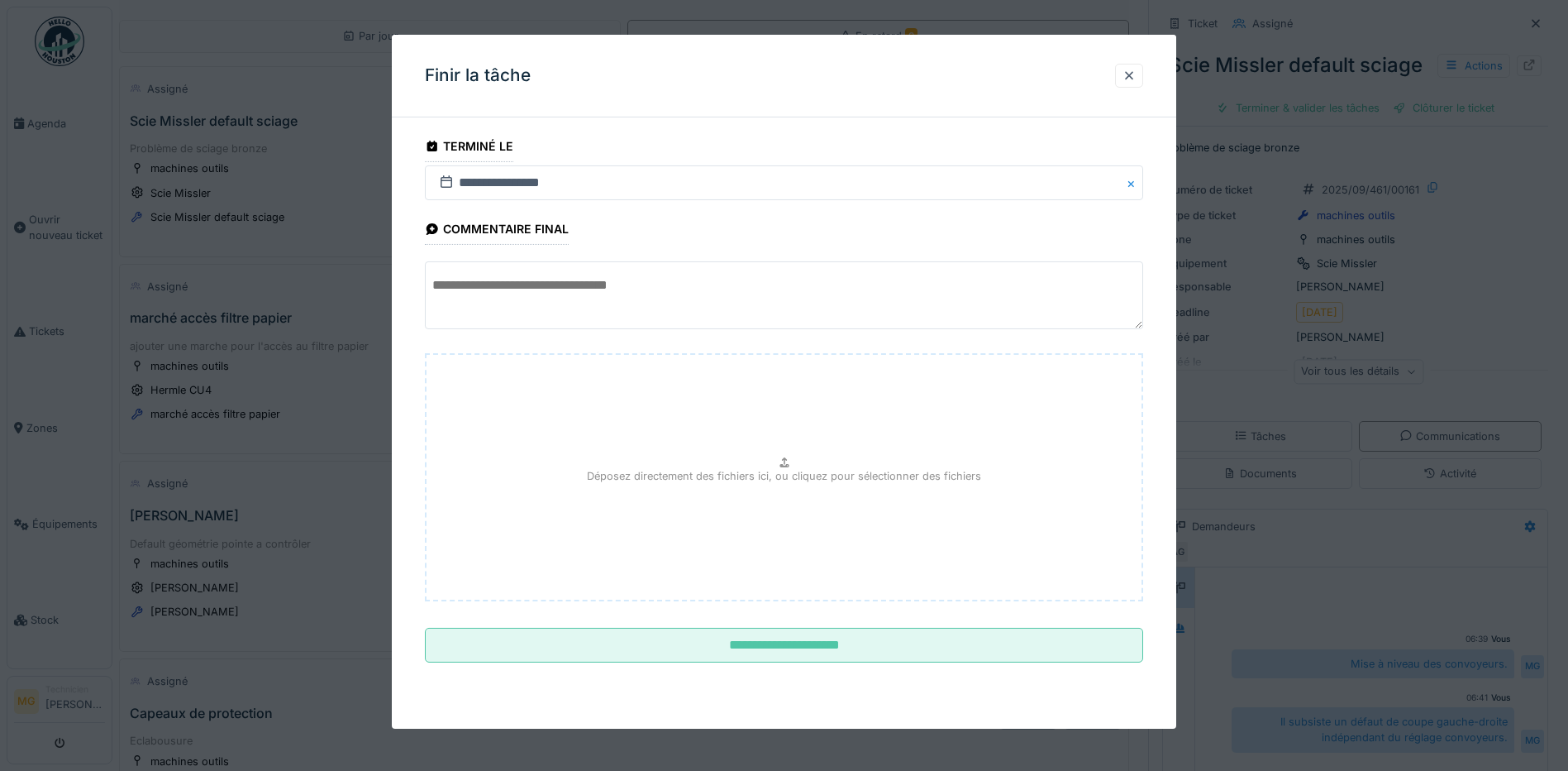
click at [805, 666] on fieldset "**********" at bounding box center [784, 403] width 718 height 545
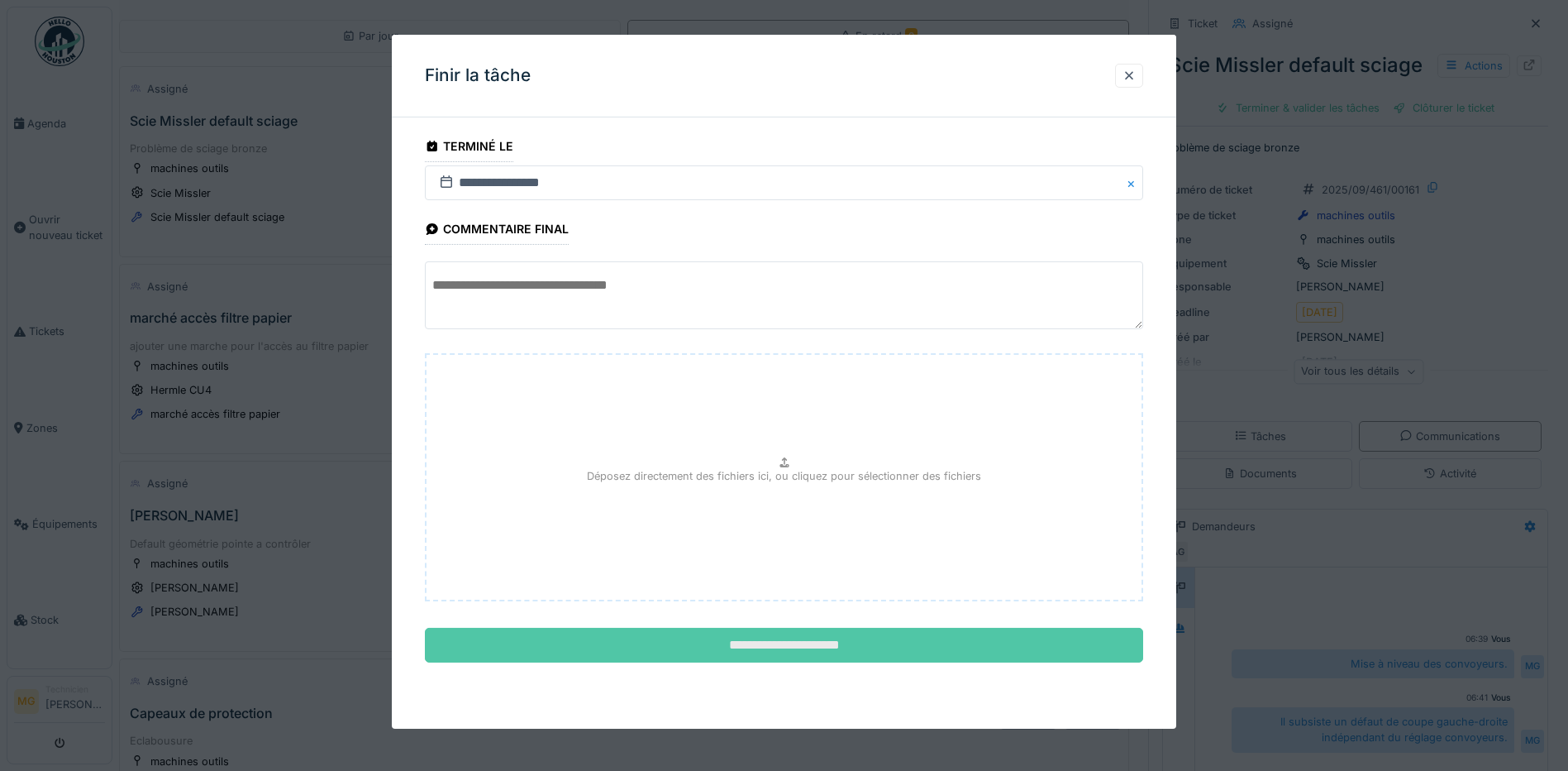
click at [804, 650] on input "**********" at bounding box center [784, 644] width 718 height 35
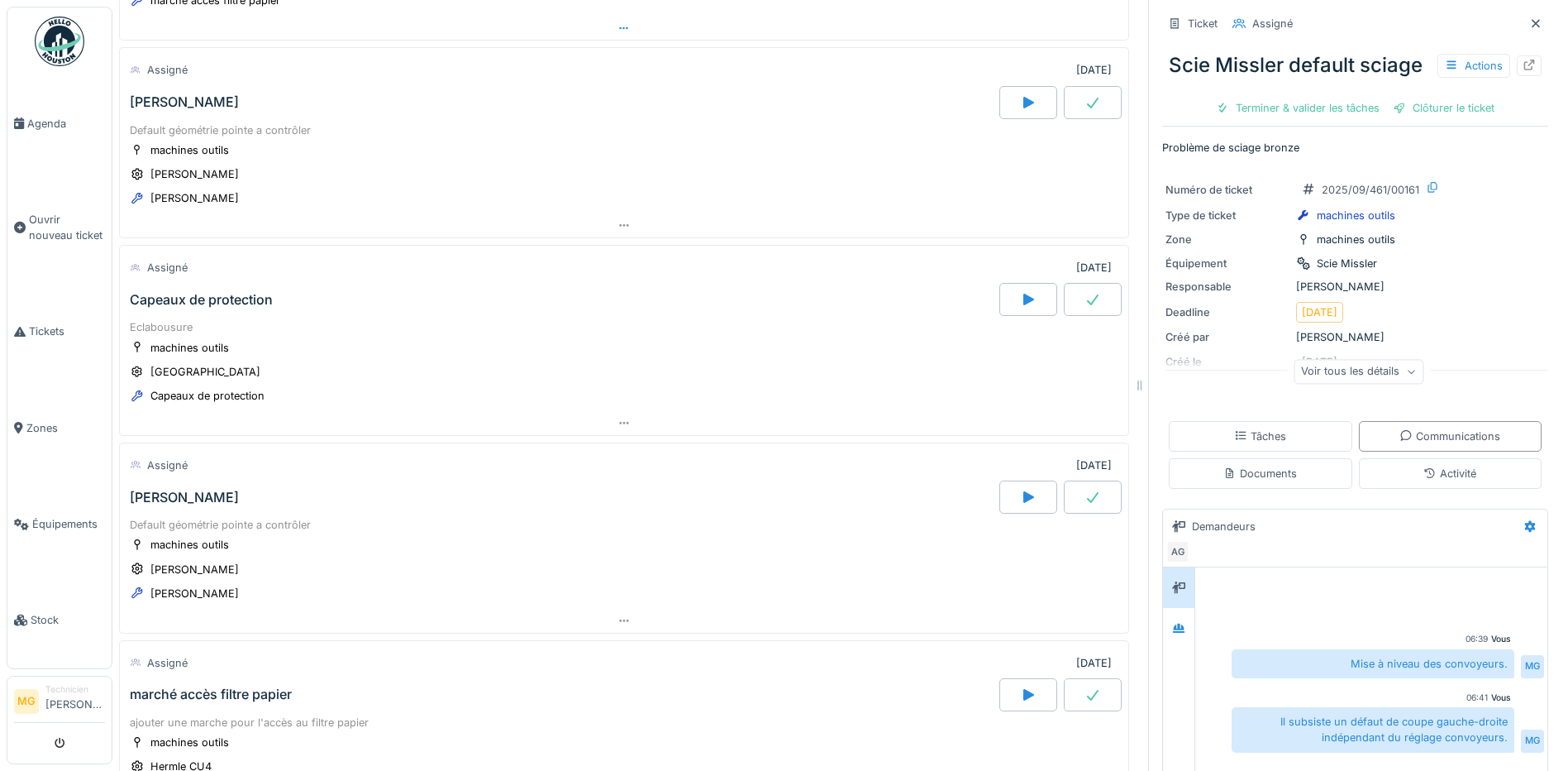
scroll to position [275, 0]
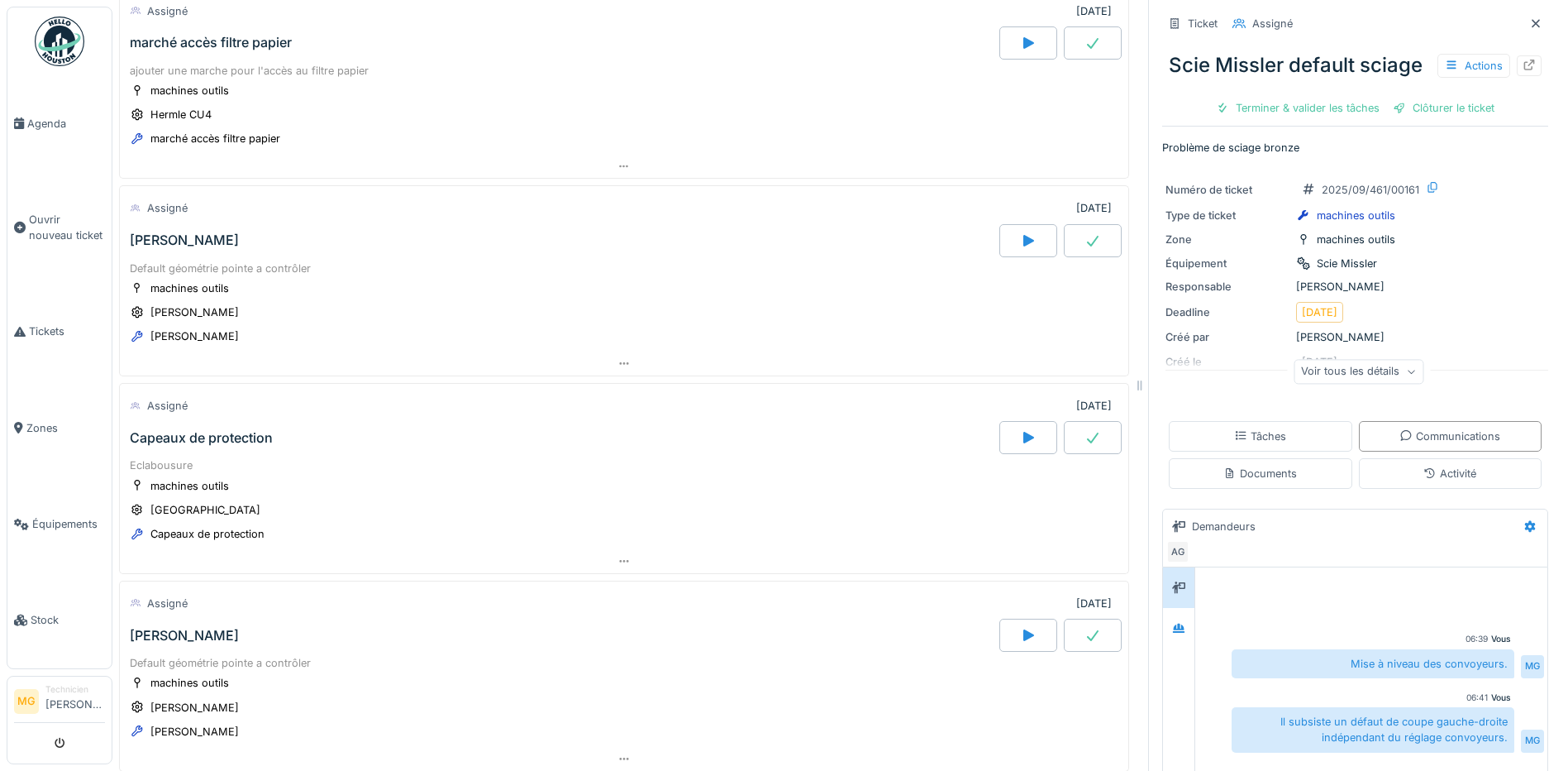
click at [186, 242] on div "[PERSON_NAME]" at bounding box center [184, 240] width 110 height 16
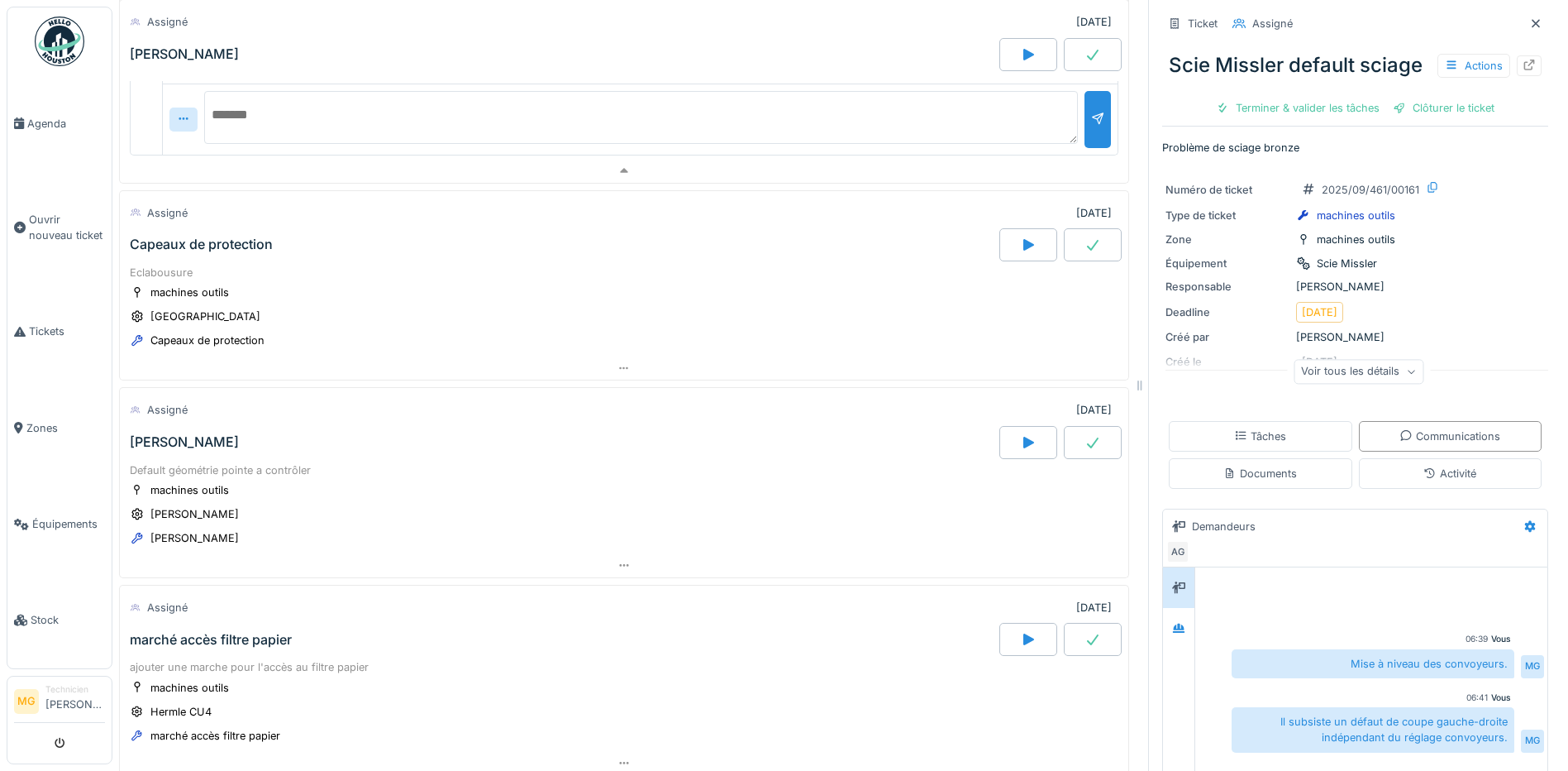
scroll to position [808, 0]
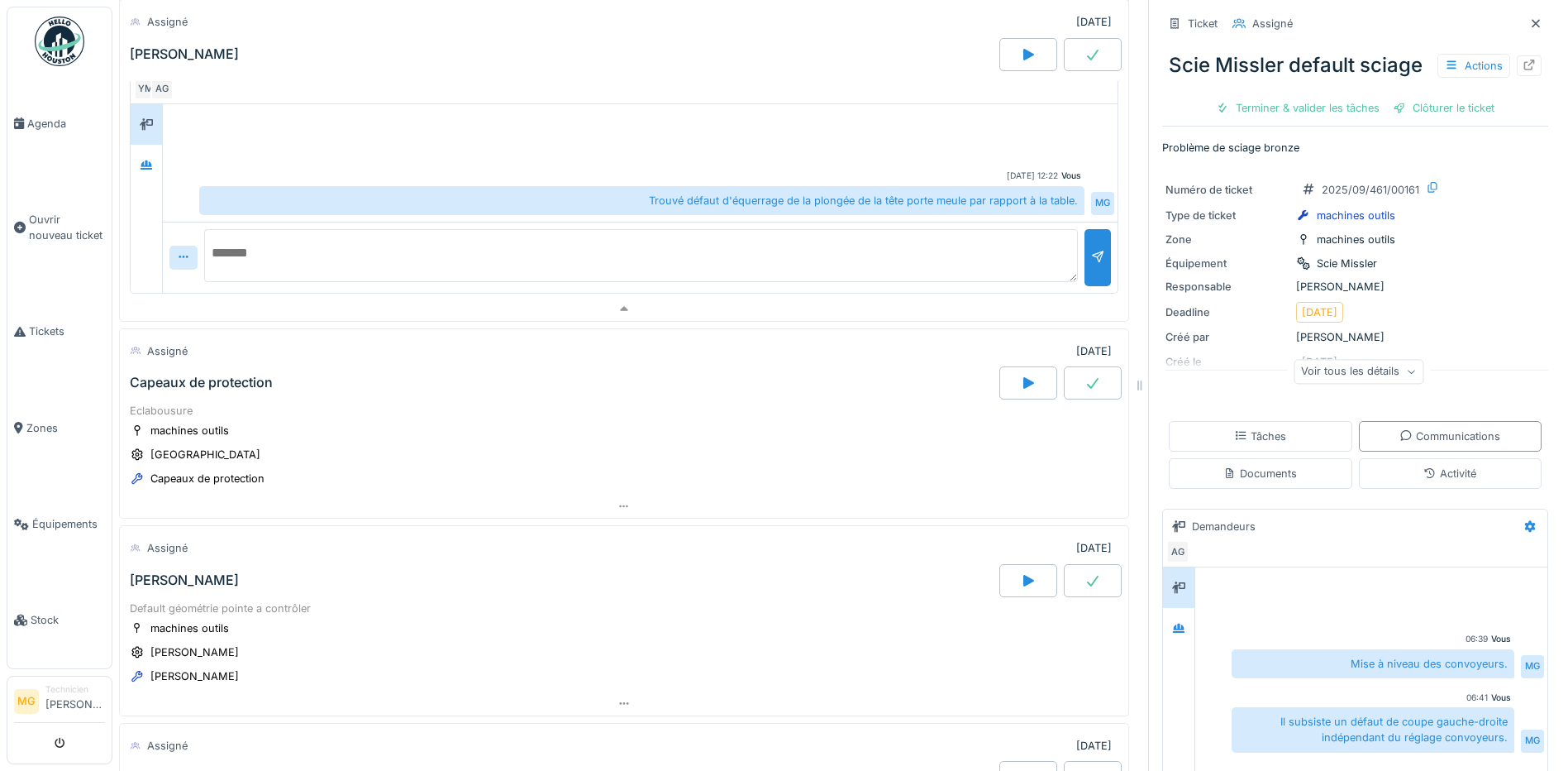
click at [191, 582] on div "[PERSON_NAME]" at bounding box center [184, 580] width 110 height 16
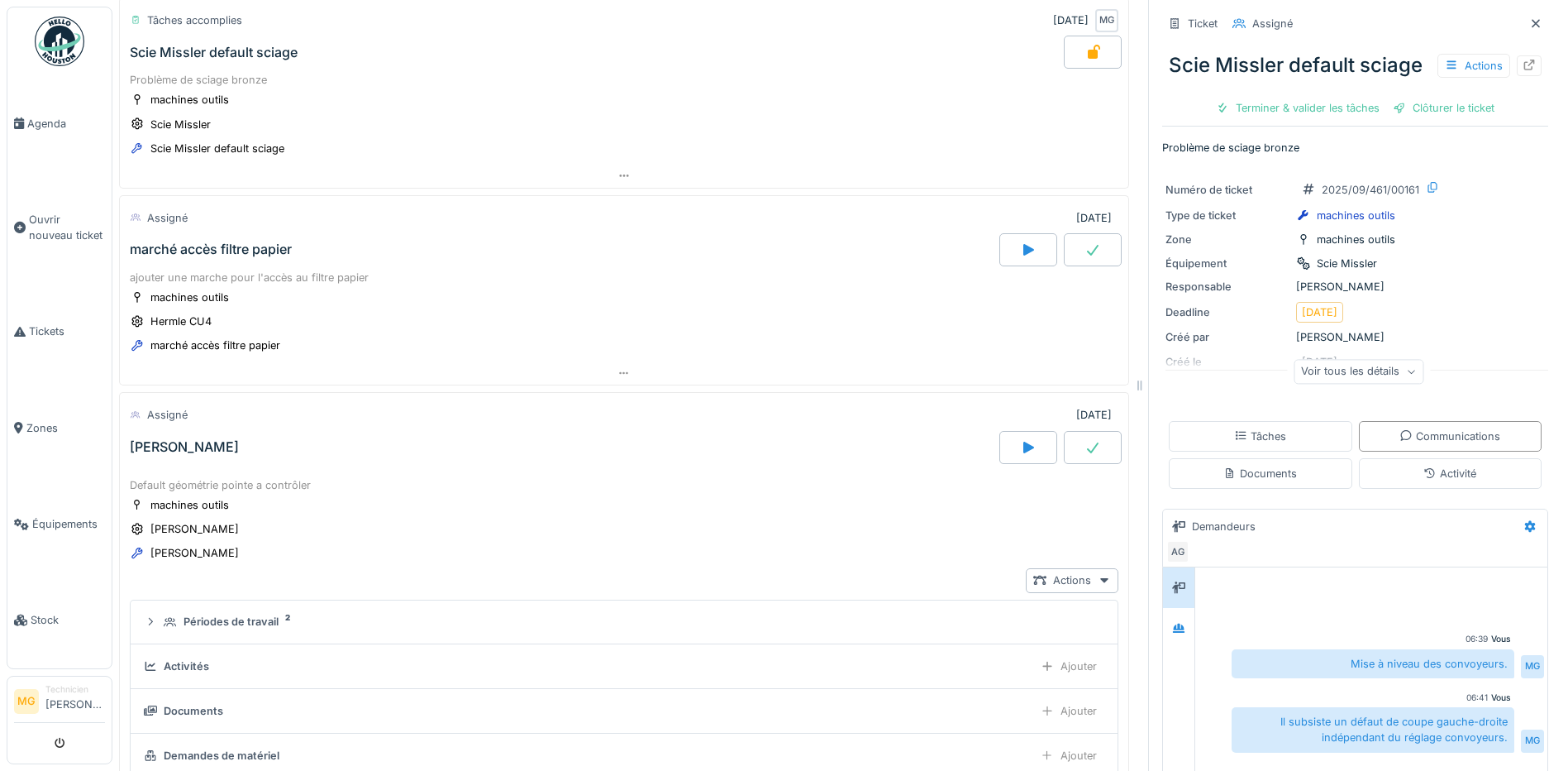
scroll to position [0, 0]
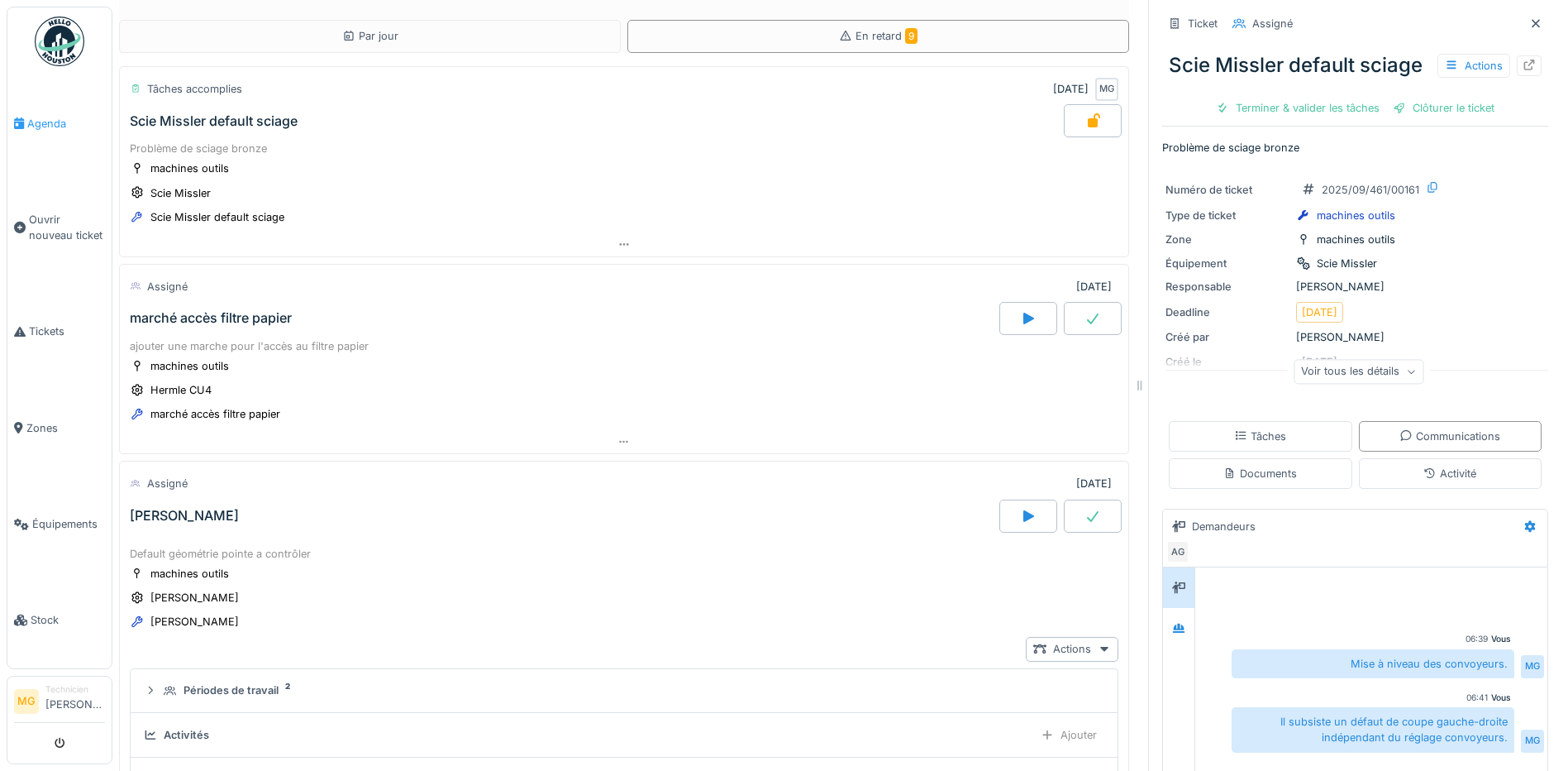
click at [42, 124] on span "Agenda" at bounding box center [66, 123] width 78 height 16
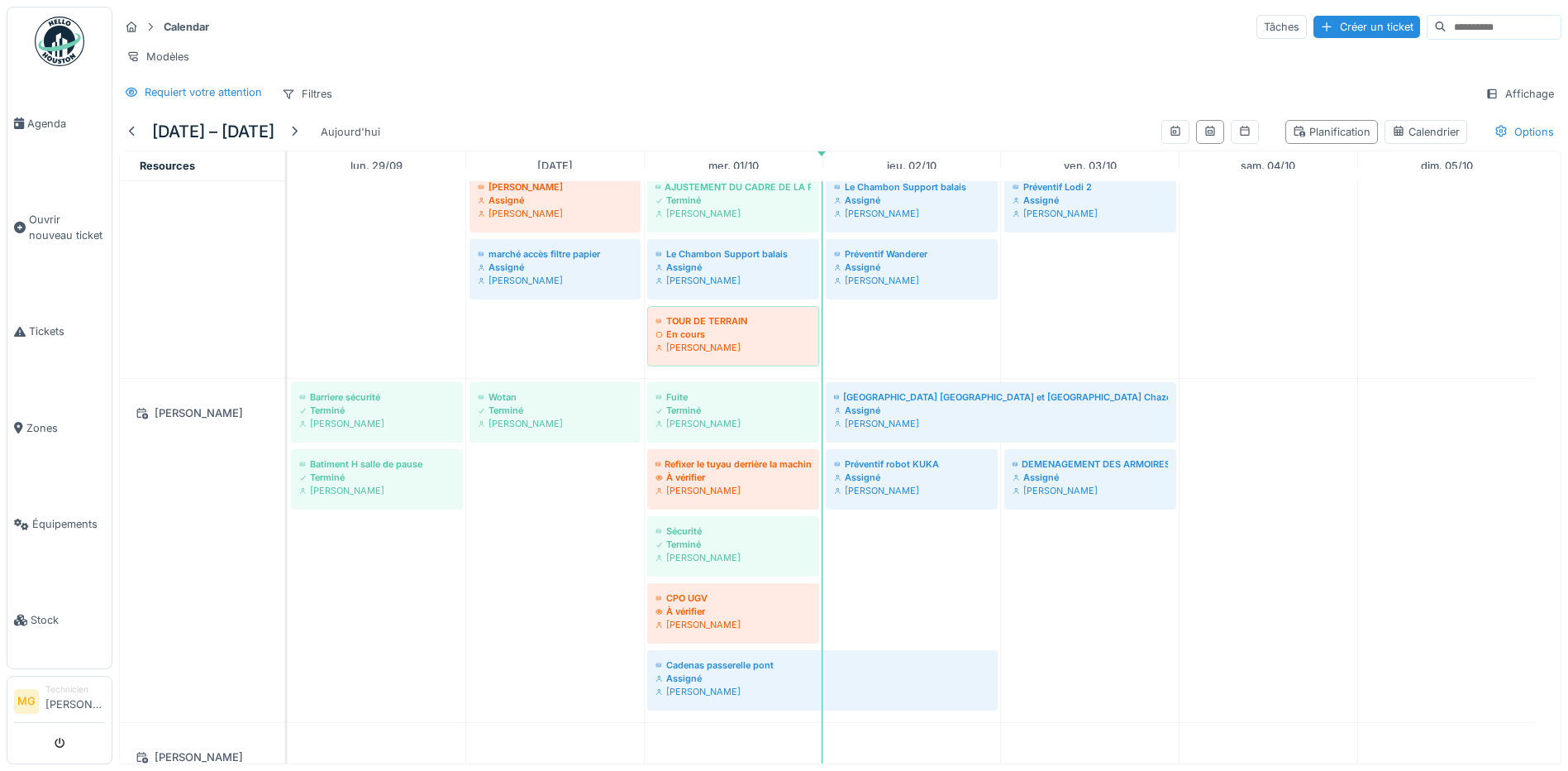
scroll to position [259, 0]
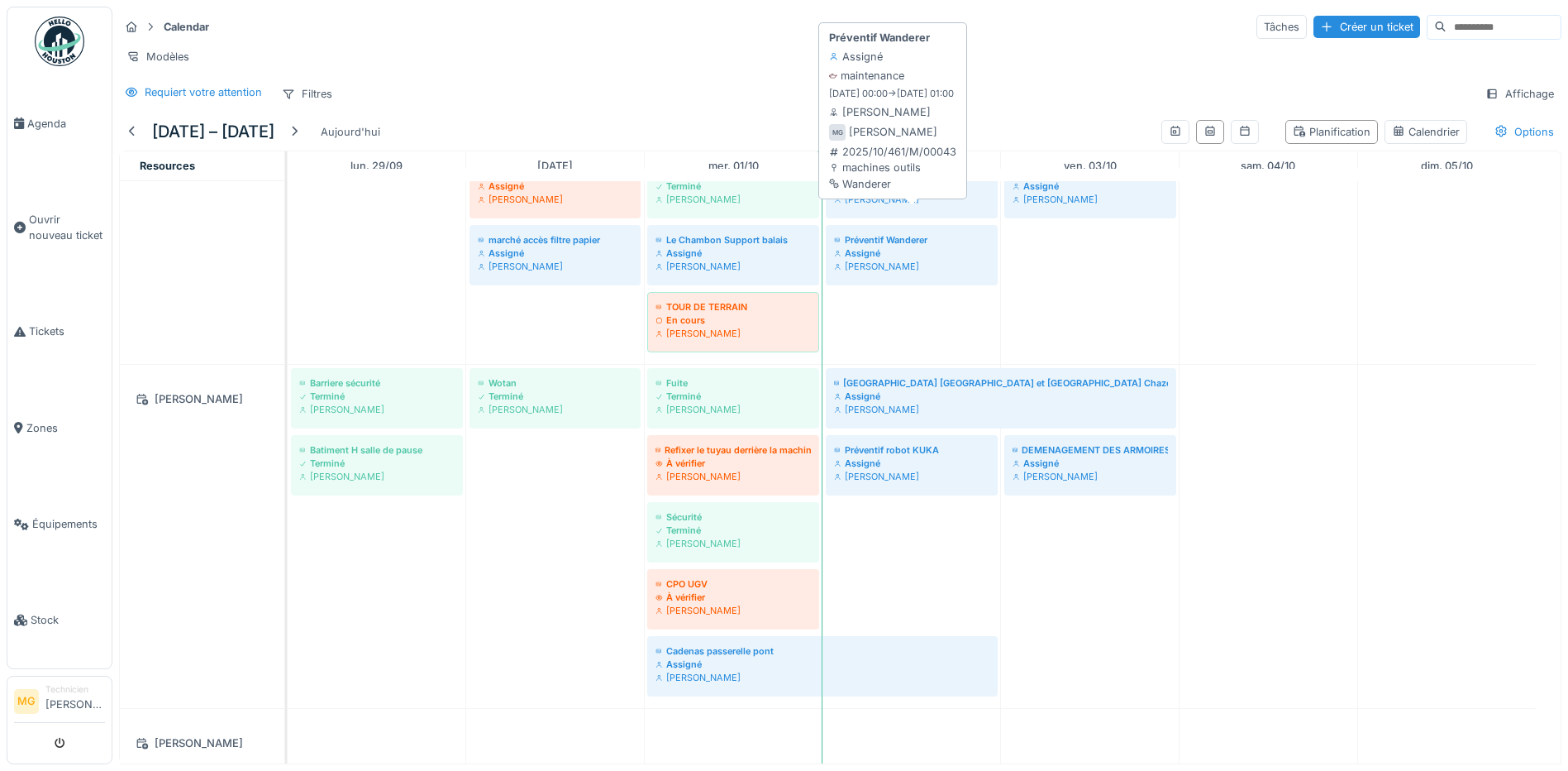
click at [917, 234] on div "Préventif Wanderer" at bounding box center [911, 240] width 155 height 14
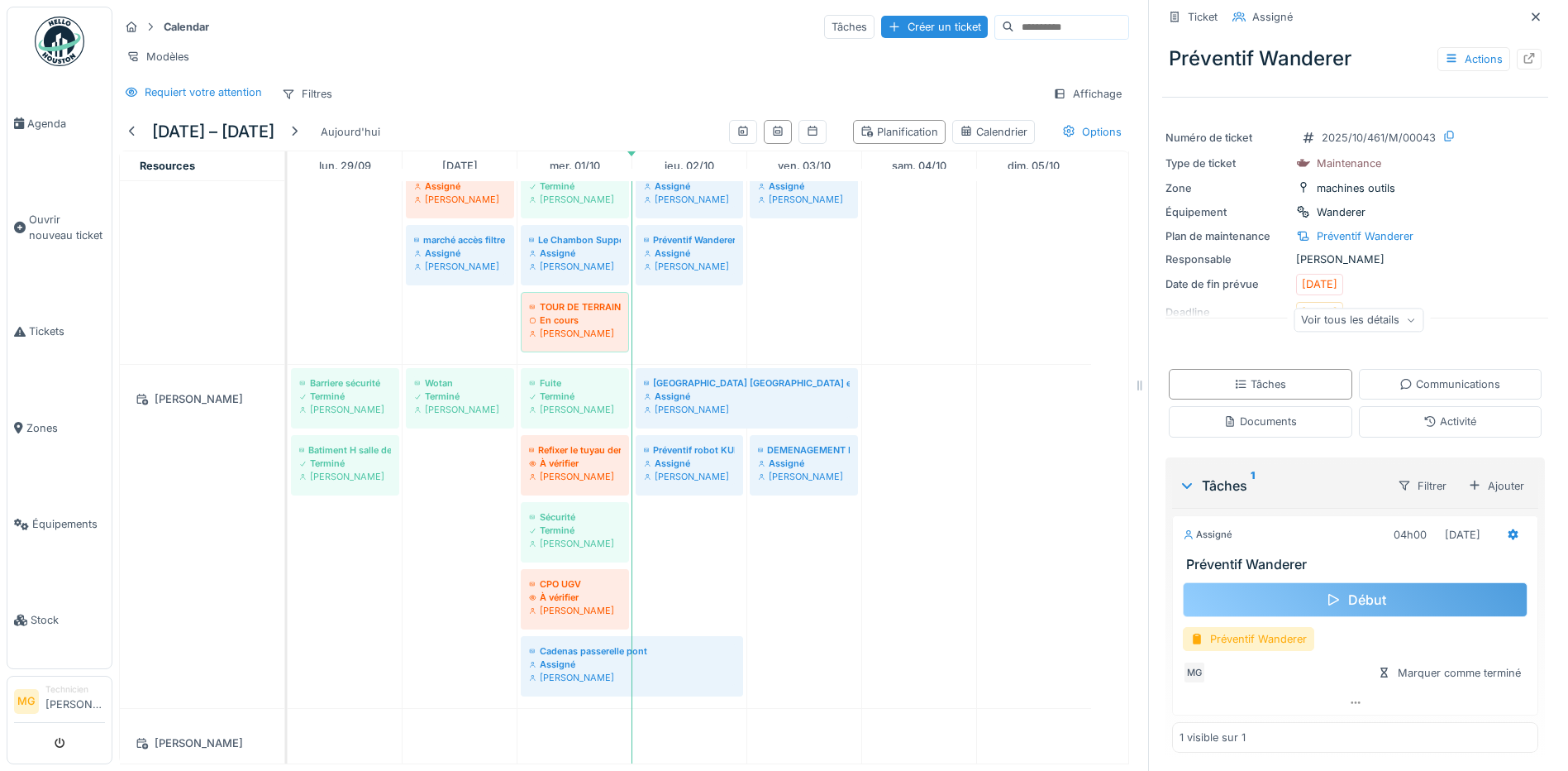
scroll to position [17, 0]
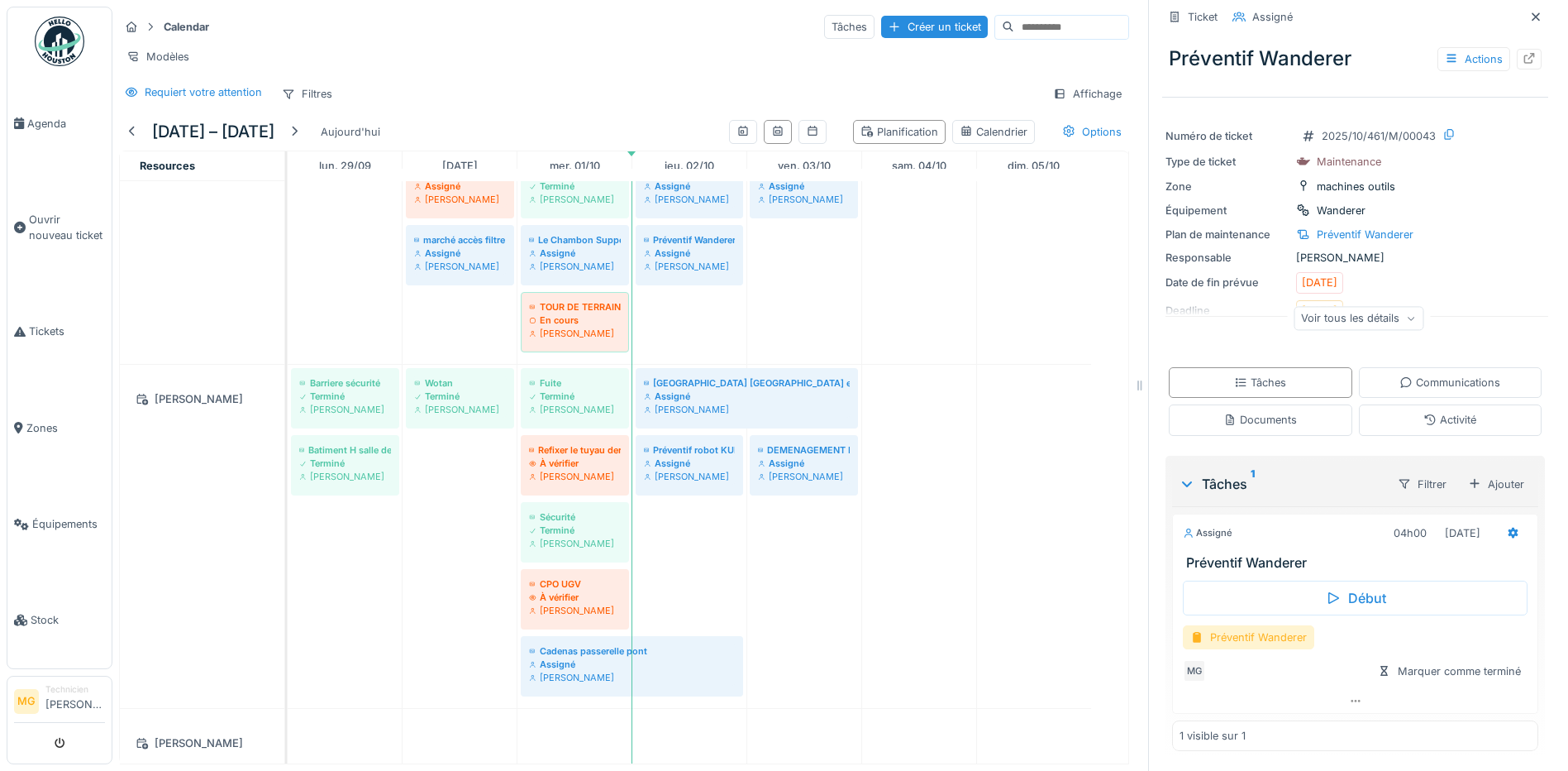
click at [1279, 645] on div "Préventif Wanderer" at bounding box center [1248, 637] width 132 height 24
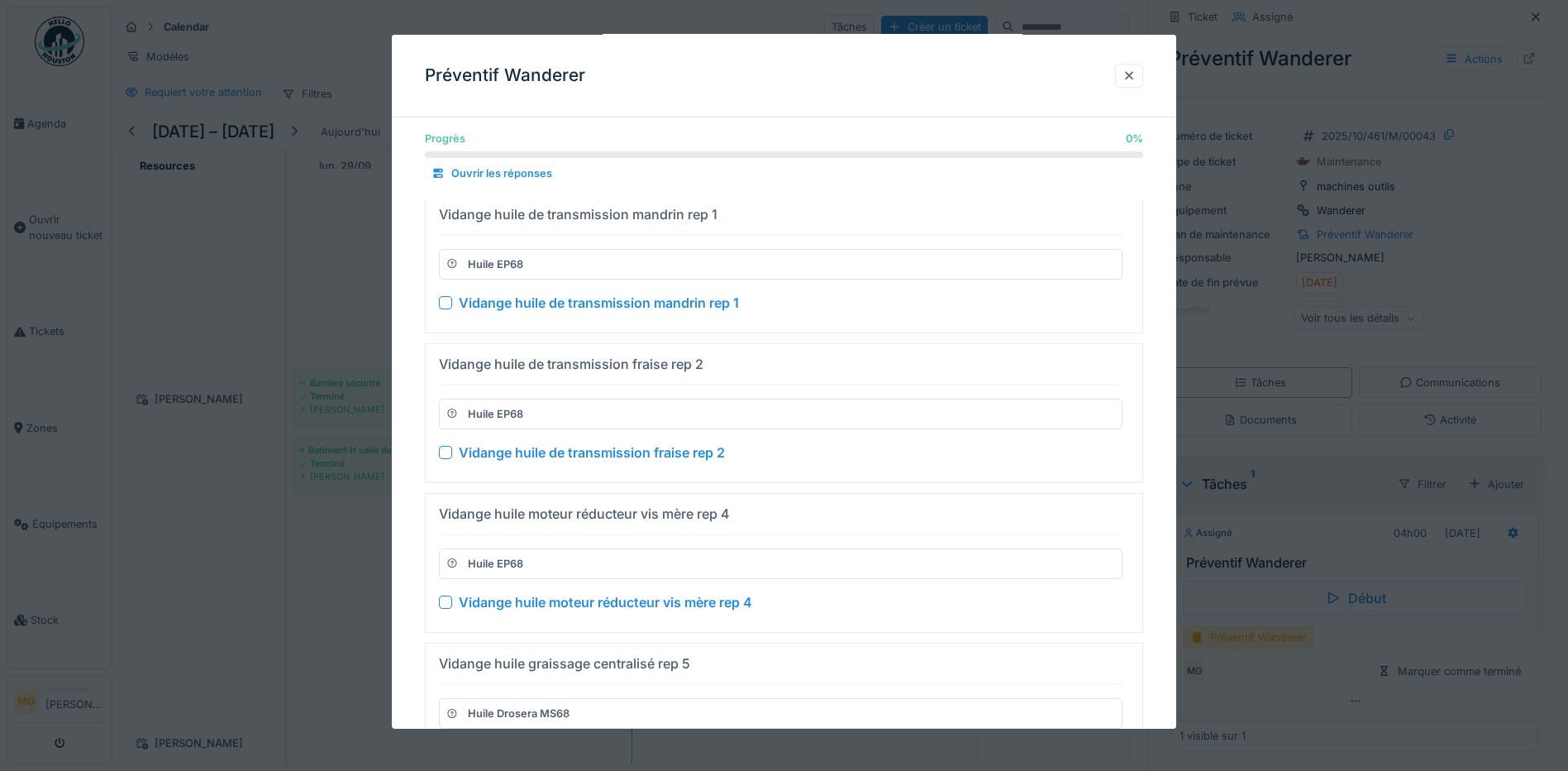
scroll to position [0, 0]
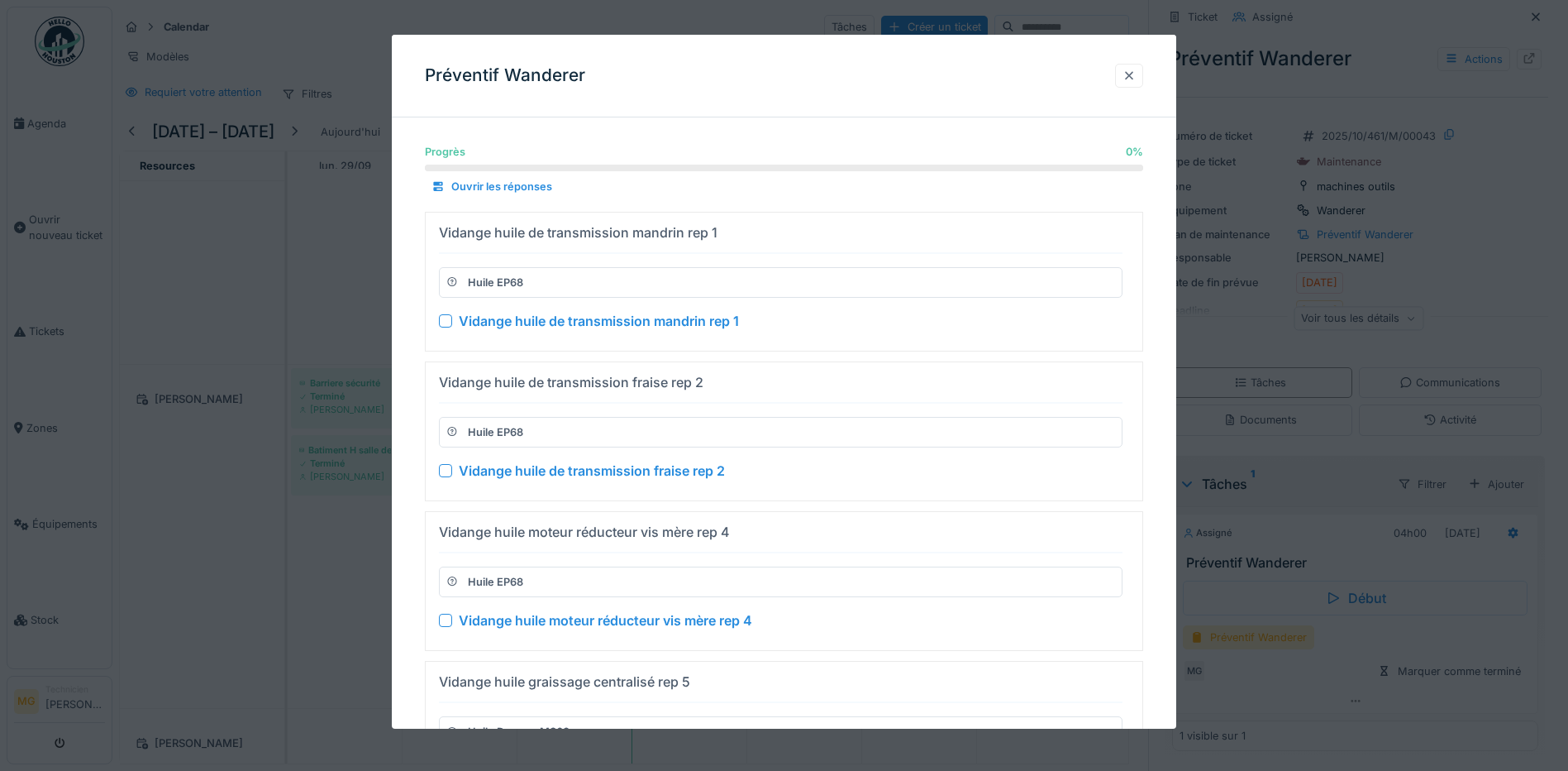
click at [1129, 75] on div at bounding box center [1129, 76] width 14 height 16
